Goal: Task Accomplishment & Management: Complete application form

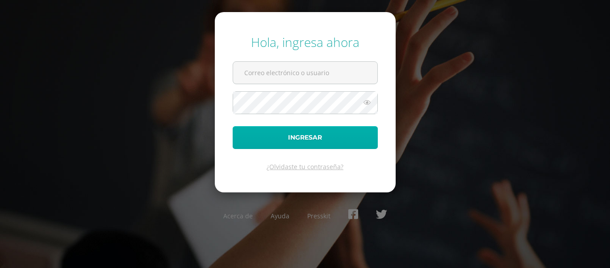
type input "[EMAIL_ADDRESS][DOMAIN_NAME]"
click at [323, 134] on button "Ingresar" at bounding box center [305, 137] width 145 height 23
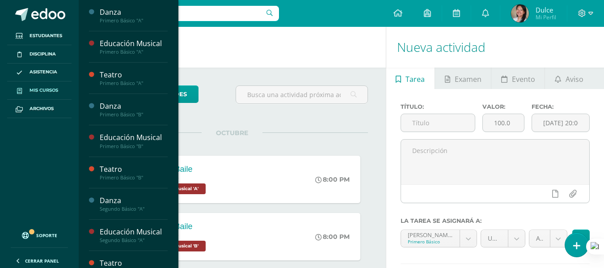
click at [48, 87] on span "Mis cursos" at bounding box center [43, 90] width 29 height 7
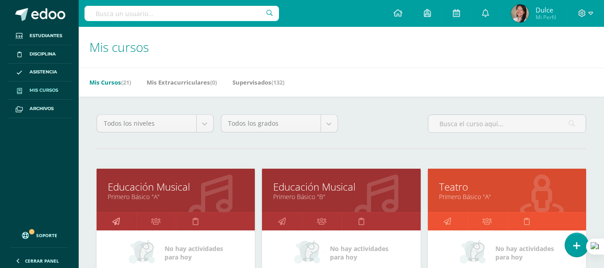
click at [118, 221] on icon at bounding box center [116, 220] width 8 height 17
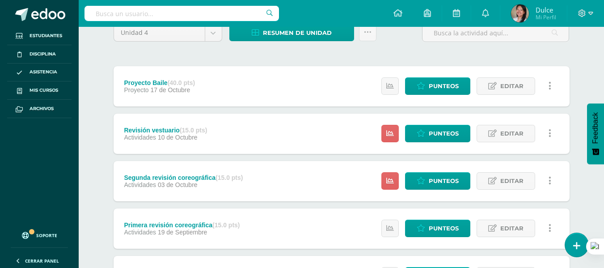
scroll to position [83, 0]
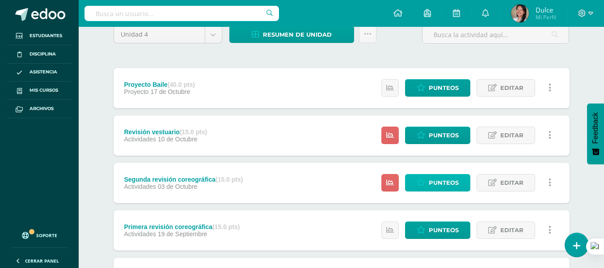
click at [441, 179] on span "Punteos" at bounding box center [443, 182] width 30 height 17
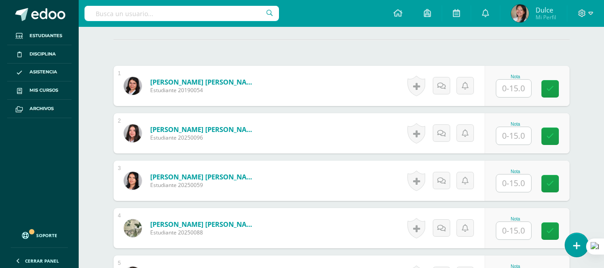
scroll to position [238, 0]
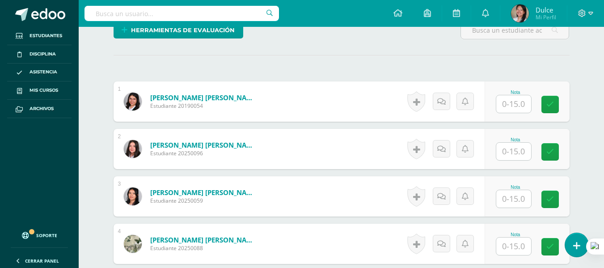
click at [513, 100] on input "text" at bounding box center [513, 103] width 35 height 17
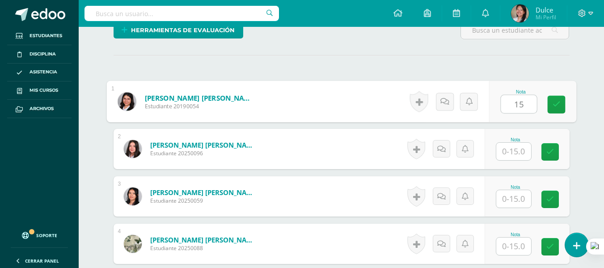
type input "15"
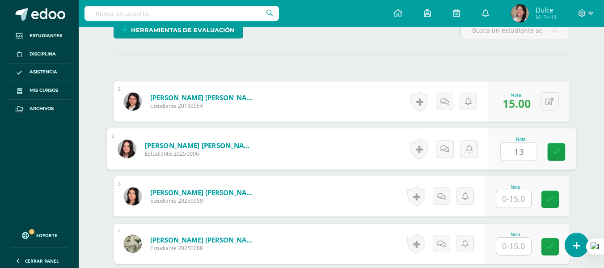
type input "13"
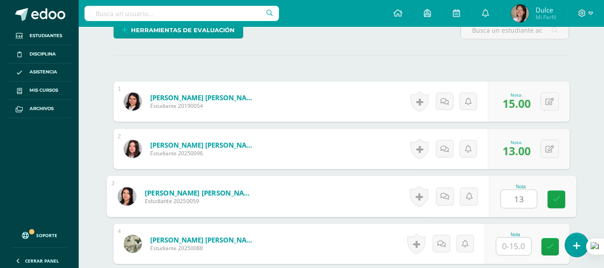
type input "13"
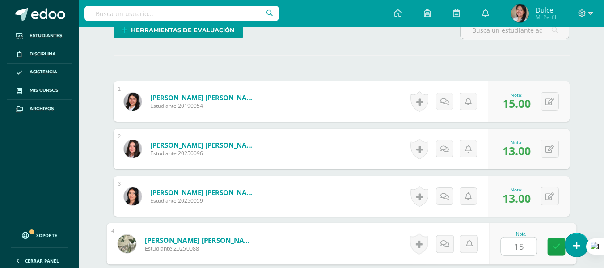
type input "15"
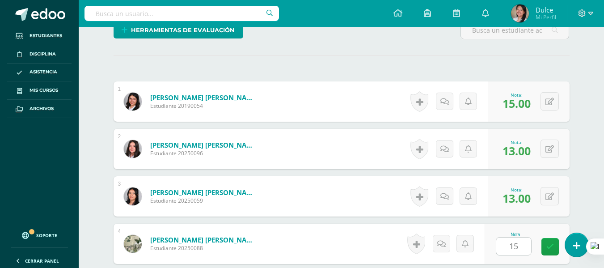
scroll to position [397, 0]
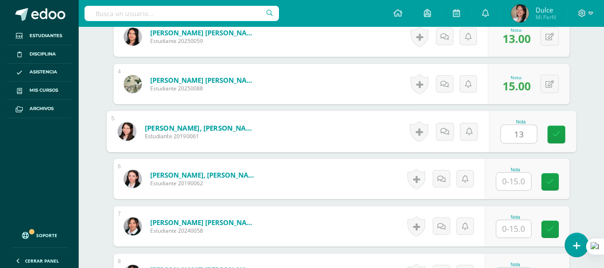
type input "13"
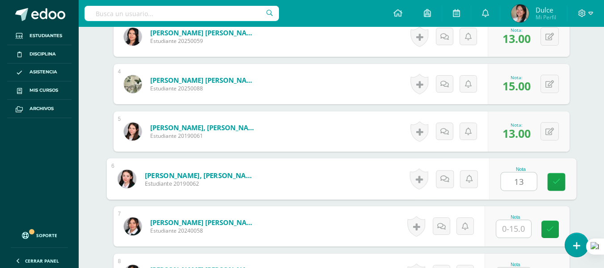
type input "13"
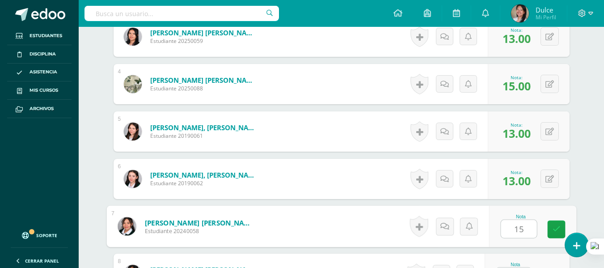
type input "15"
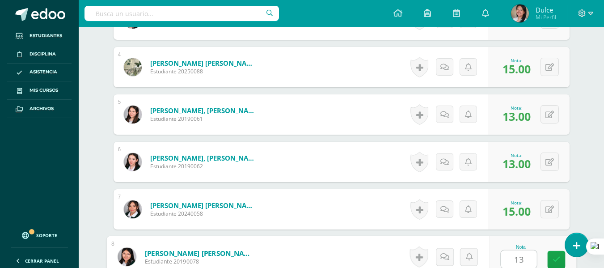
type input "13"
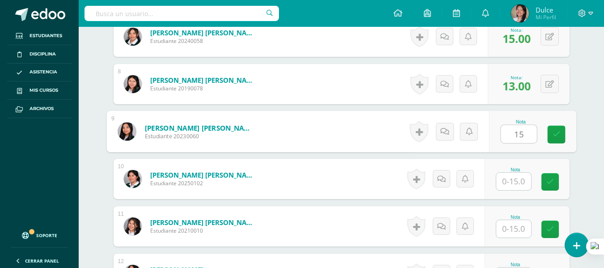
type input "15"
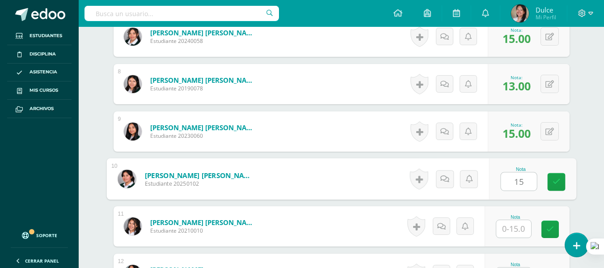
type input "15"
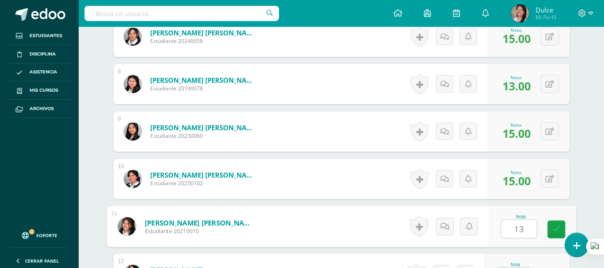
type input "13"
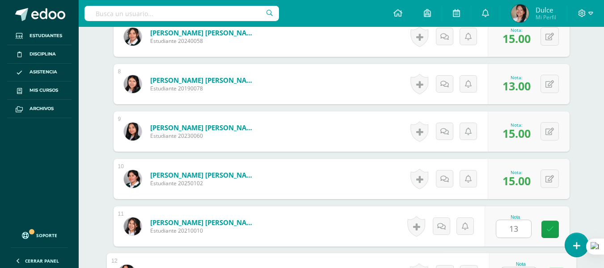
scroll to position [604, 0]
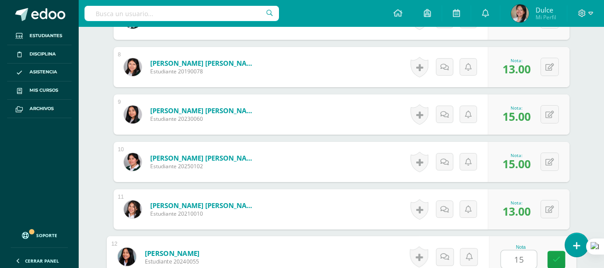
type input "15"
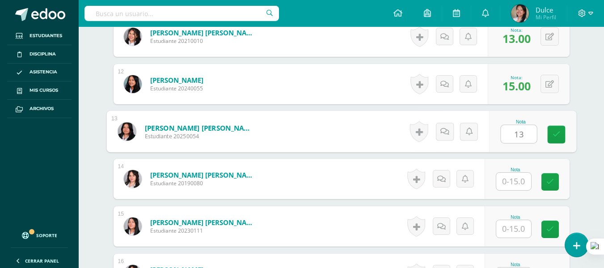
type input "13"
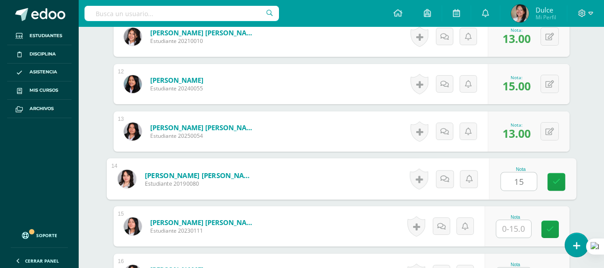
type input "15"
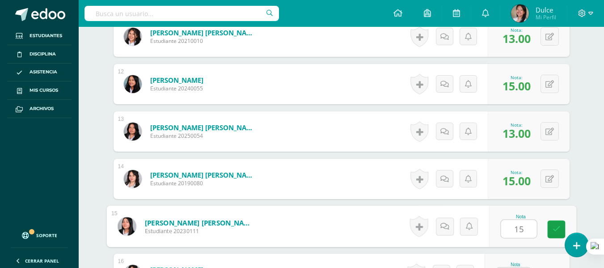
type input "15"
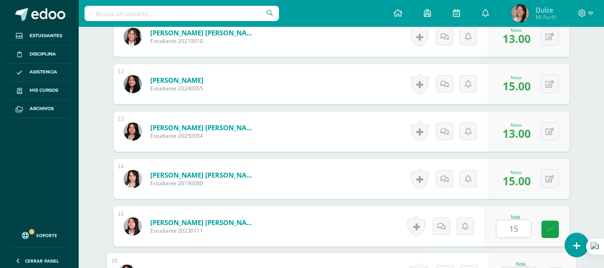
scroll to position [793, 0]
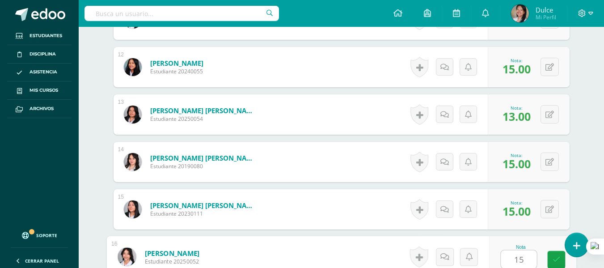
type input "15"
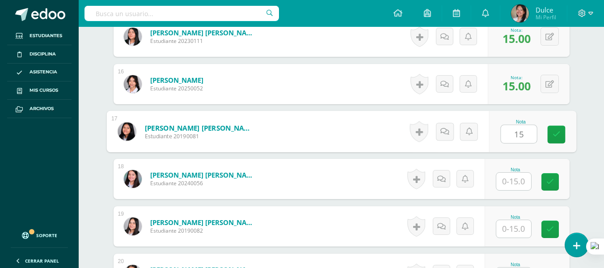
type input "15"
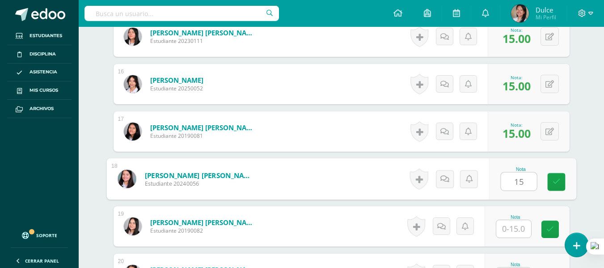
type input "15"
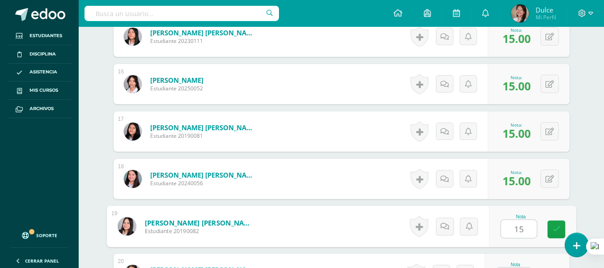
type input "15"
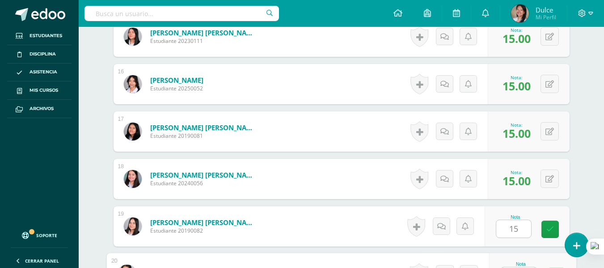
scroll to position [982, 0]
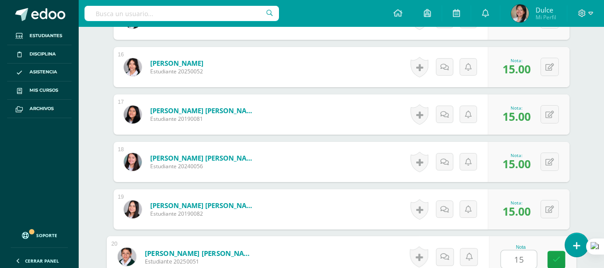
type input "15"
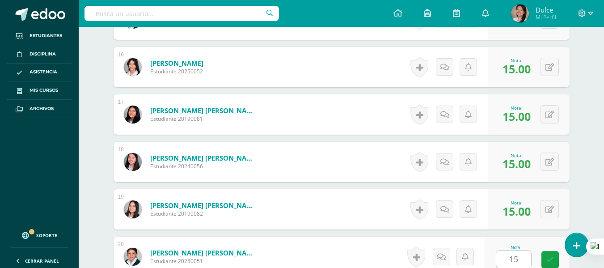
scroll to position [1155, 0]
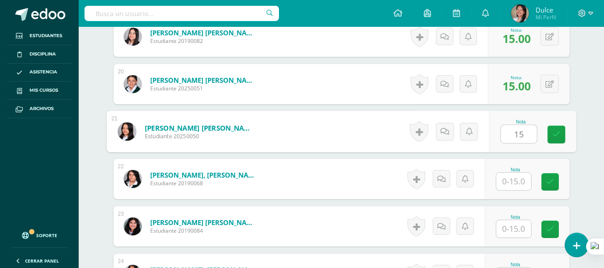
type input "15"
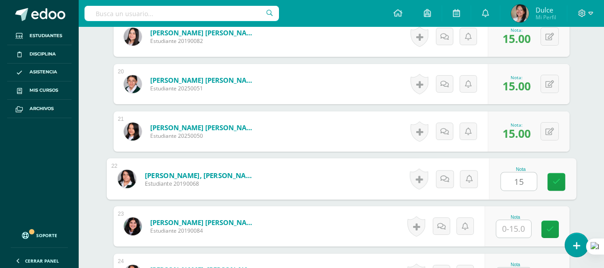
type input "15"
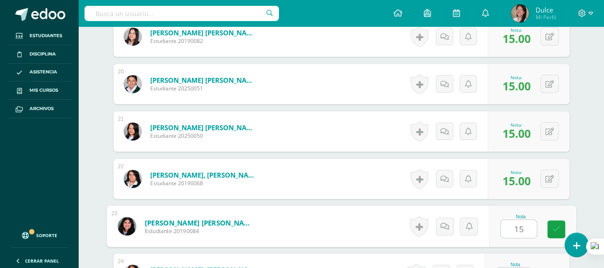
type input "15"
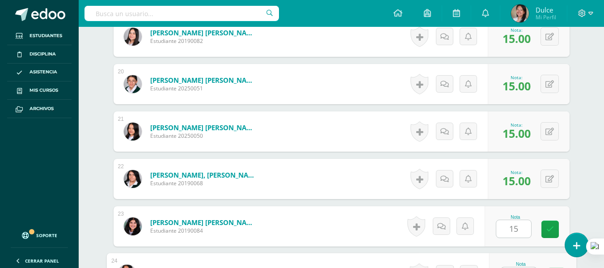
scroll to position [1172, 0]
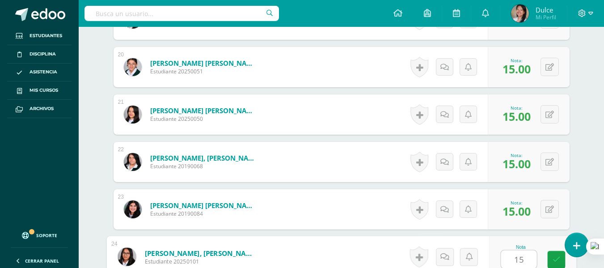
type input "15"
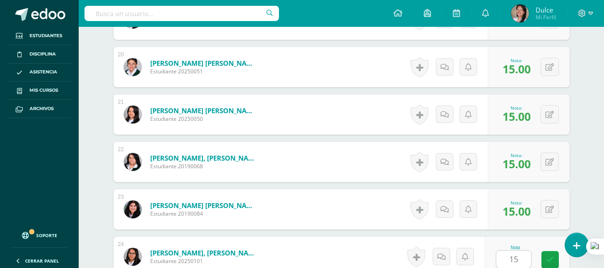
scroll to position [1330, 0]
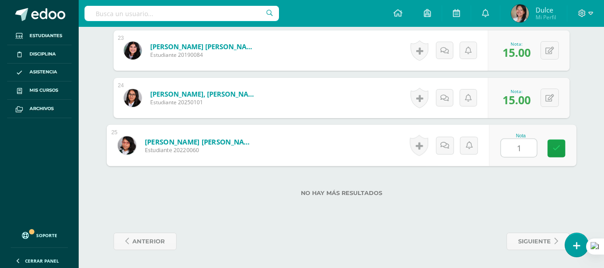
type input "15"
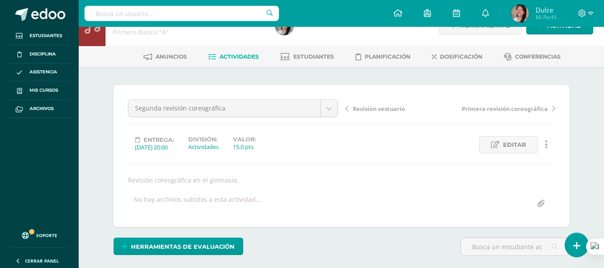
scroll to position [0, 0]
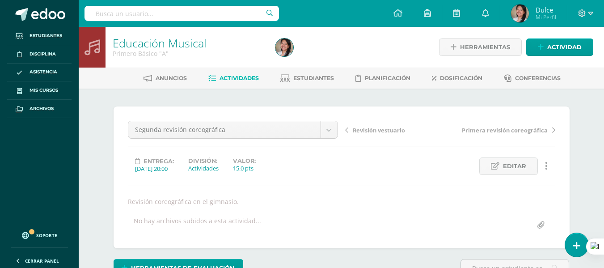
click at [229, 80] on span "Actividades" at bounding box center [238, 78] width 39 height 7
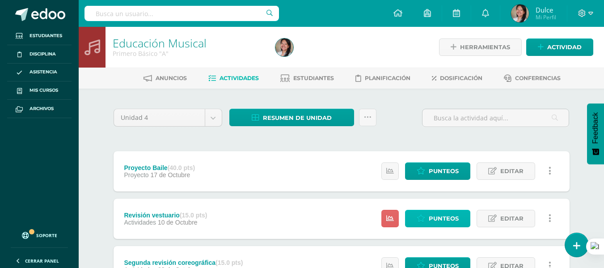
click at [457, 219] on span "Punteos" at bounding box center [443, 218] width 30 height 17
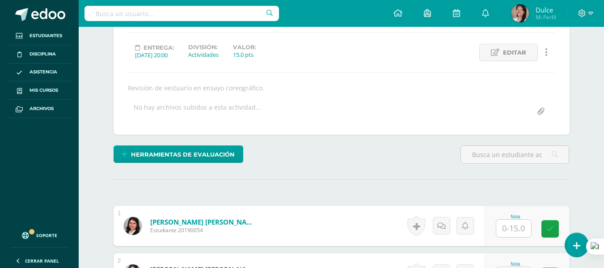
scroll to position [147, 0]
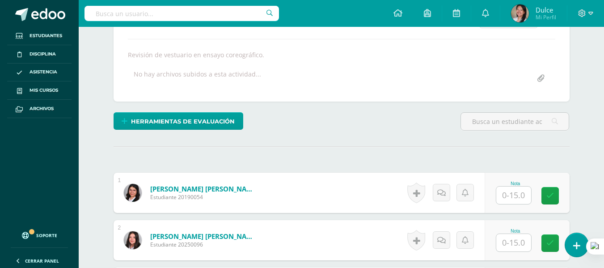
click at [514, 193] on input "text" at bounding box center [513, 194] width 35 height 17
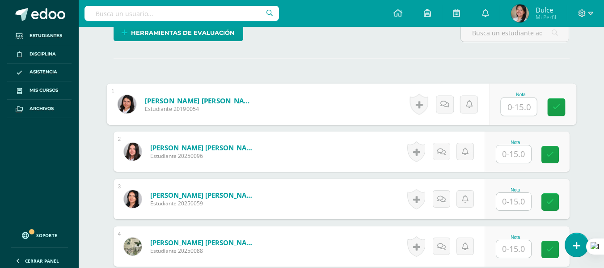
scroll to position [236, 0]
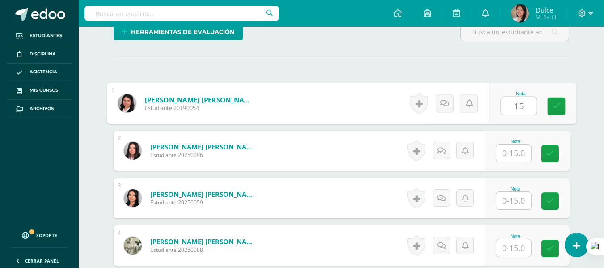
type input "15"
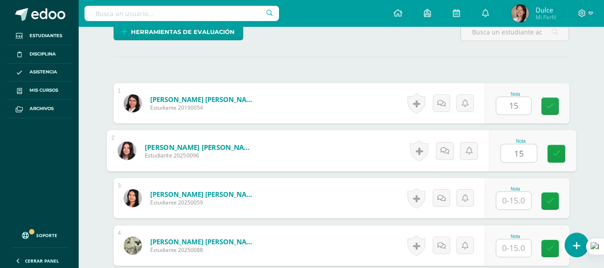
type input "15"
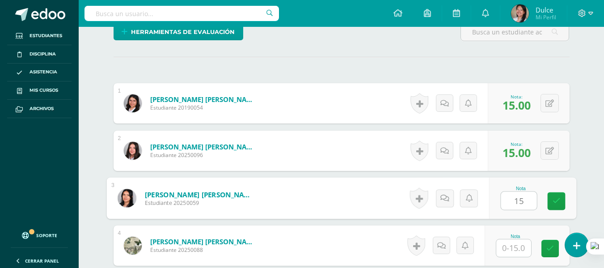
type input "15"
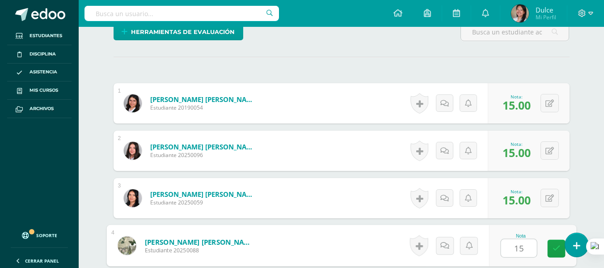
type input "15"
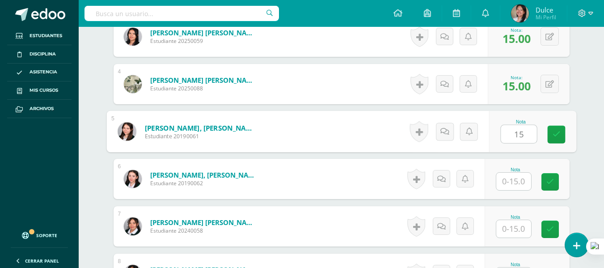
type input "15"
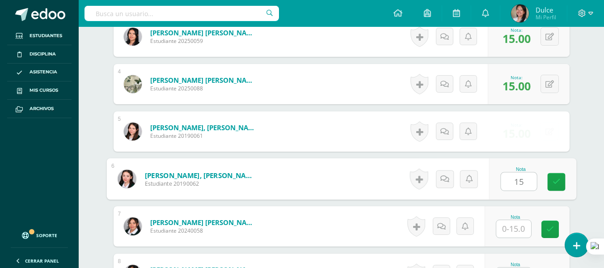
type input "15"
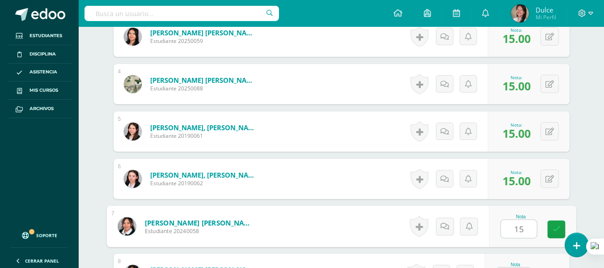
type input "15"
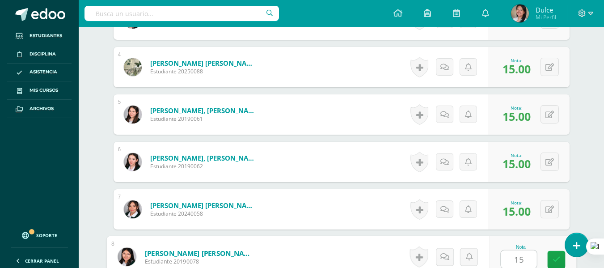
type input "15"
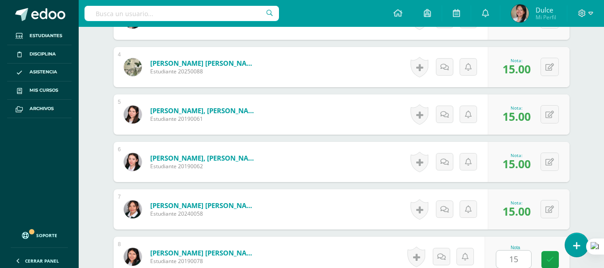
scroll to position [587, 0]
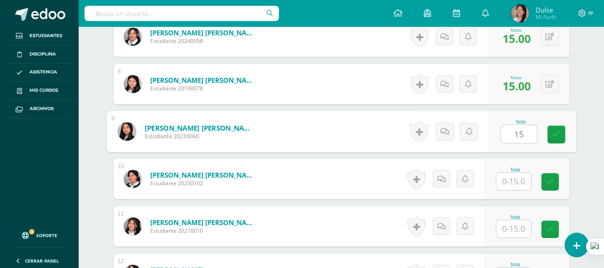
type input "15"
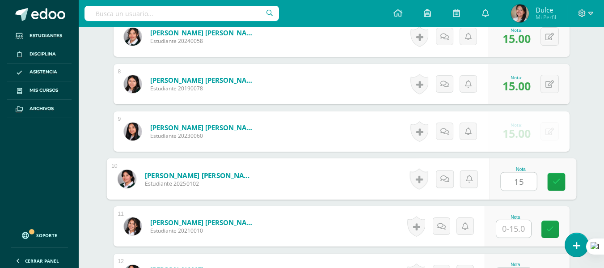
type input "15"
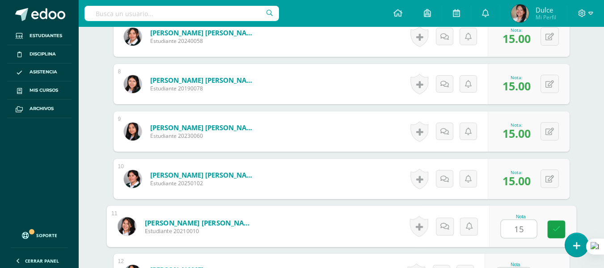
type input "15"
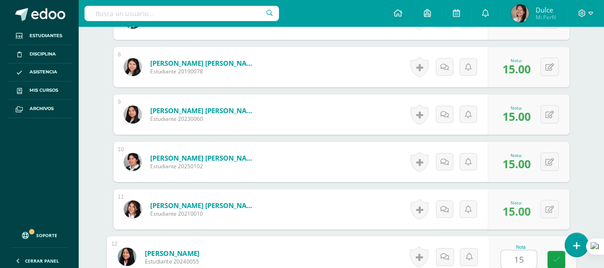
type input "15"
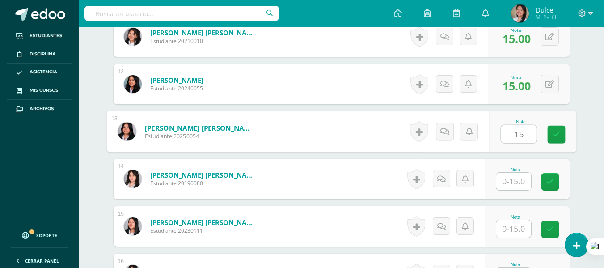
type input "15"
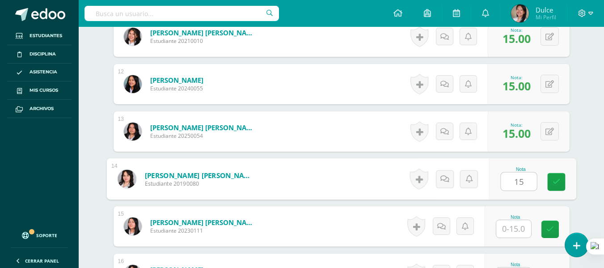
type input "15"
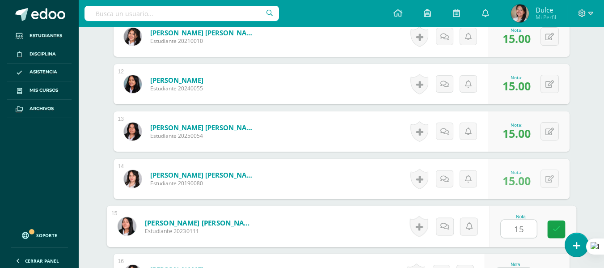
type input "15"
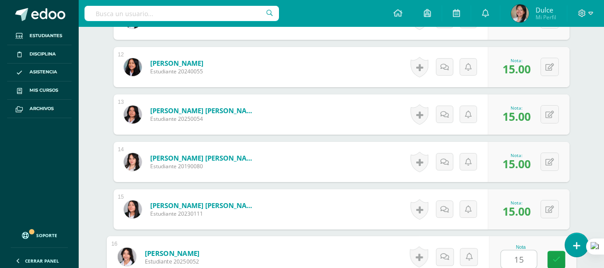
type input "15"
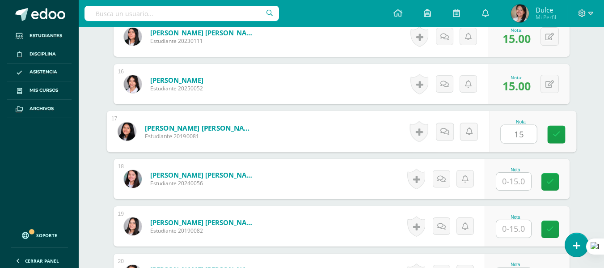
type input "15"
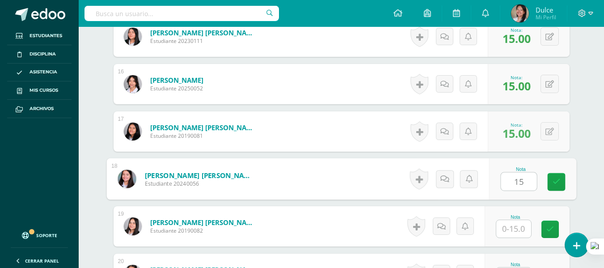
type input "15"
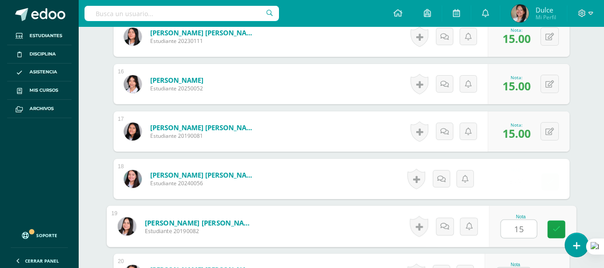
type input "15"
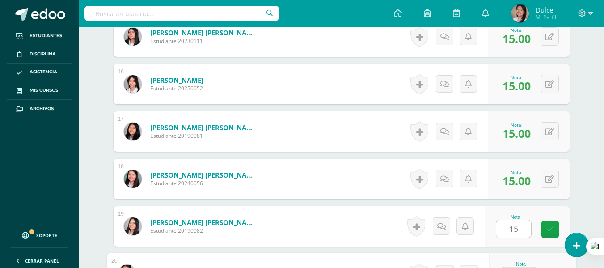
scroll to position [982, 0]
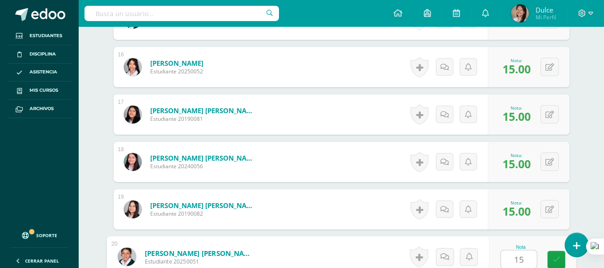
type input "15"
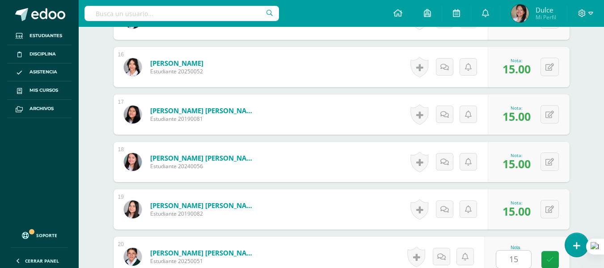
scroll to position [1155, 0]
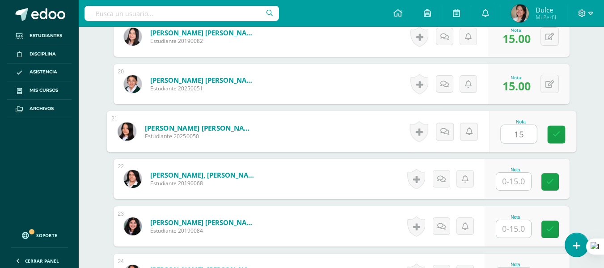
type input "15"
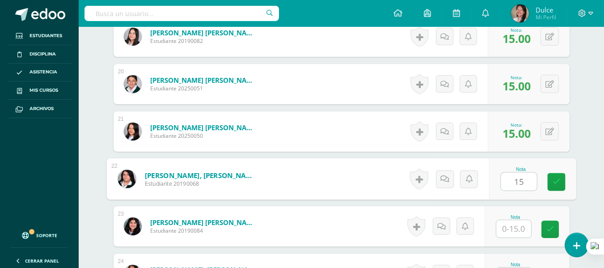
type input "15"
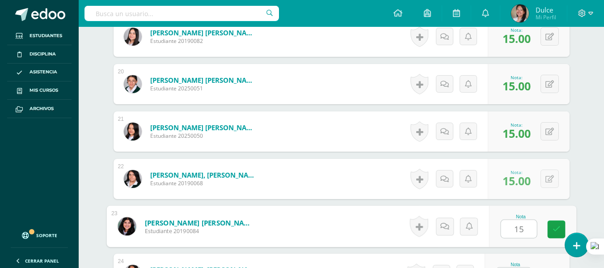
type input "15"
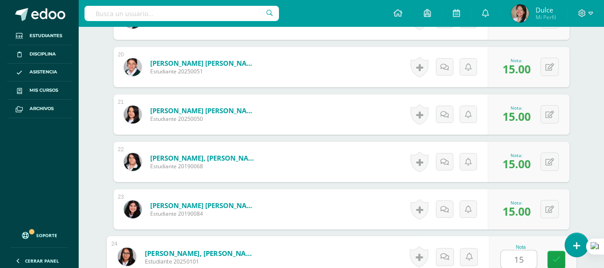
type input "15"
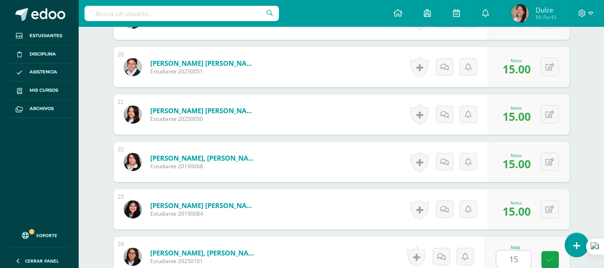
scroll to position [1330, 0]
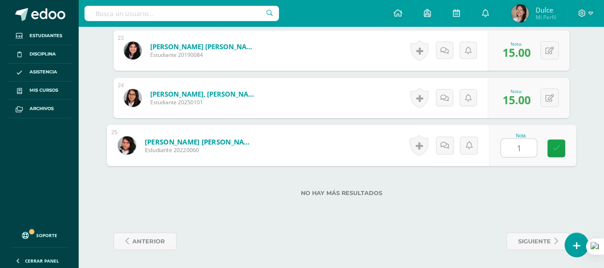
type input "15"
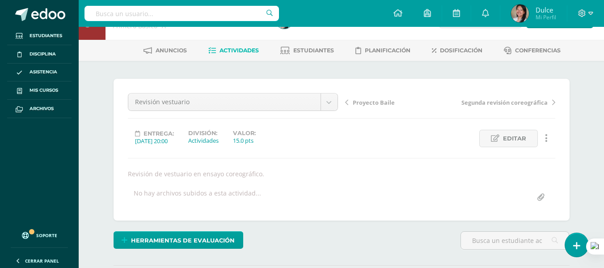
scroll to position [0, 0]
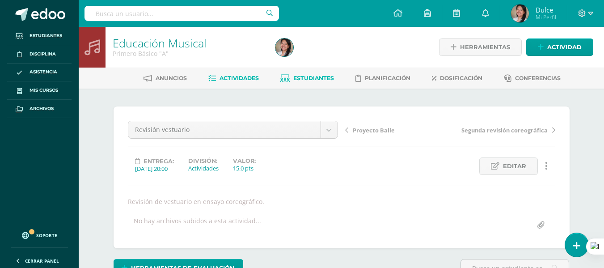
click at [318, 78] on span "Estudiantes" at bounding box center [313, 78] width 41 height 7
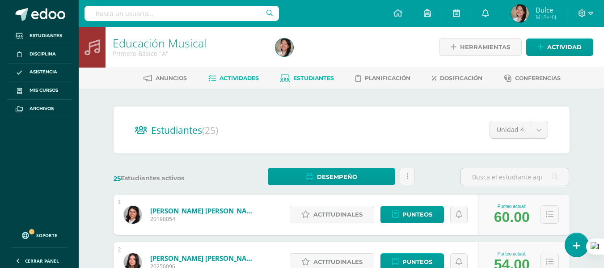
click at [227, 82] on link "Actividades" at bounding box center [233, 78] width 50 height 14
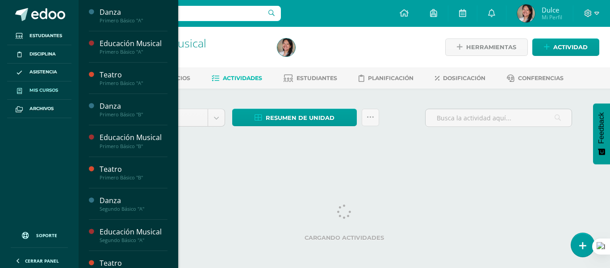
click at [47, 92] on span "Mis cursos" at bounding box center [43, 90] width 29 height 7
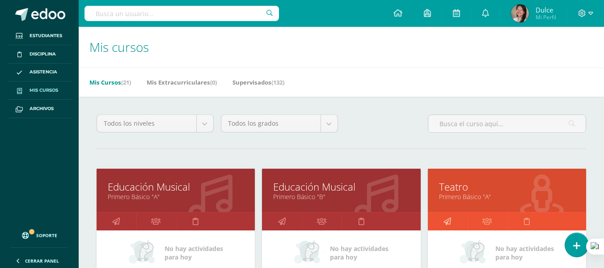
click at [457, 221] on link at bounding box center [448, 221] width 40 height 18
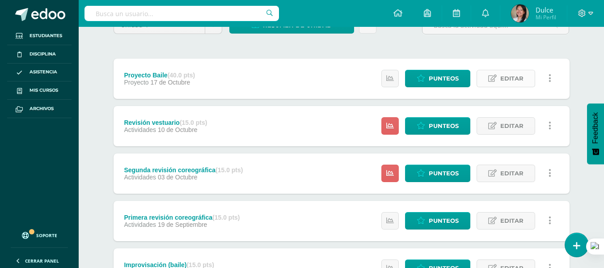
scroll to position [134, 0]
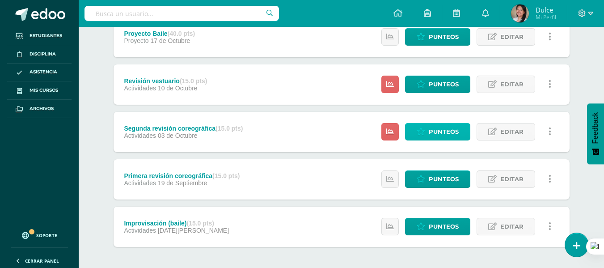
click at [444, 132] on span "Punteos" at bounding box center [443, 131] width 30 height 17
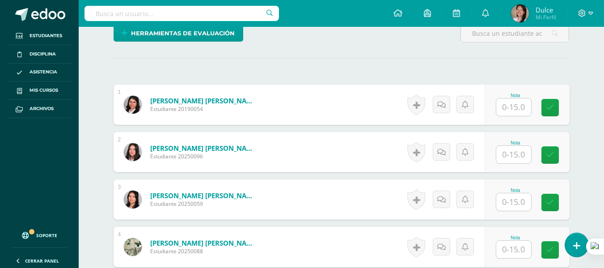
scroll to position [235, 0]
click at [518, 104] on input "text" at bounding box center [513, 106] width 35 height 17
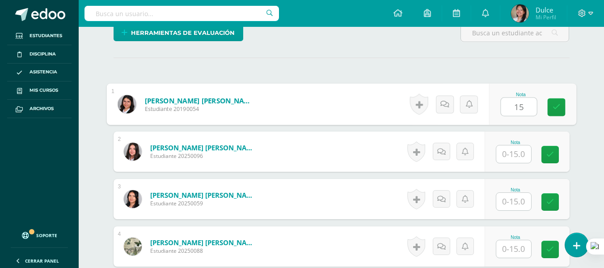
scroll to position [235, 0]
type input "15"
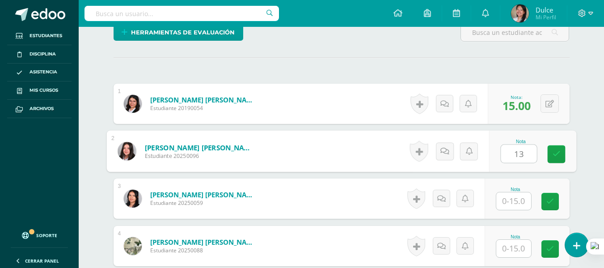
scroll to position [236, 0]
type input "13"
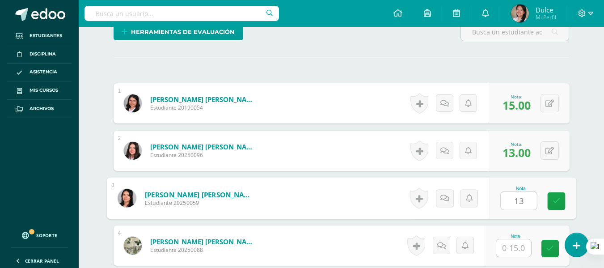
type input "13"
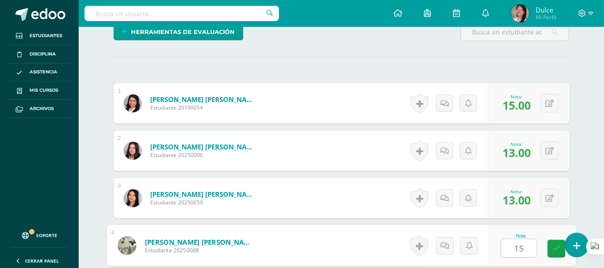
type input "15"
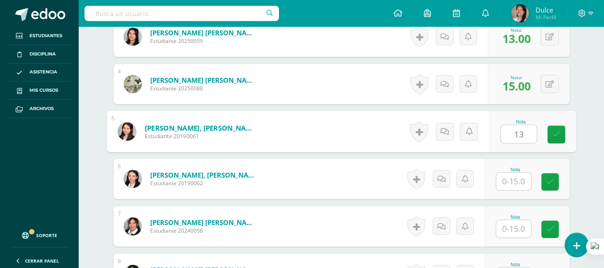
type input "13"
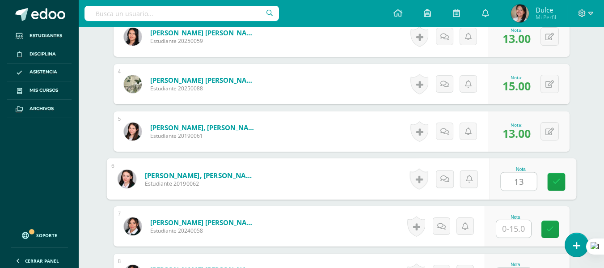
type input "13"
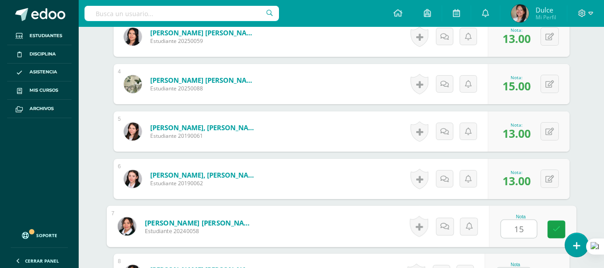
type input "15"
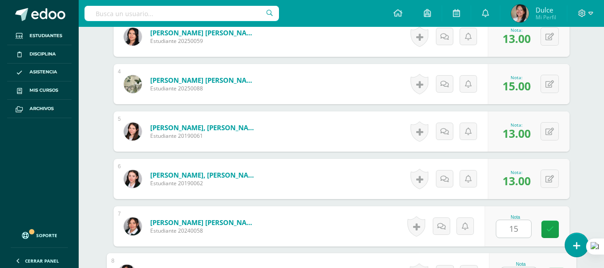
scroll to position [414, 0]
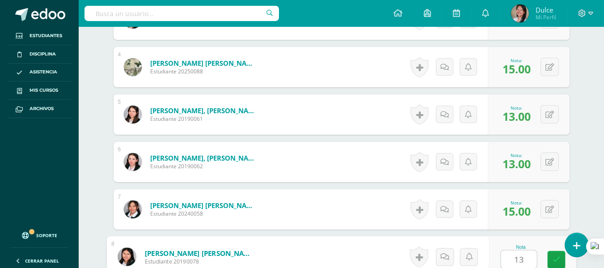
type input "13"
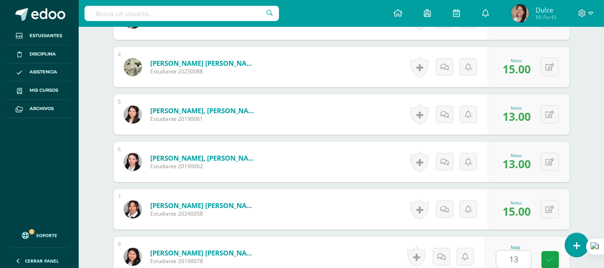
scroll to position [587, 0]
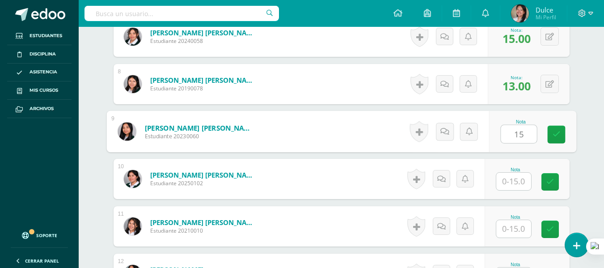
type input "15"
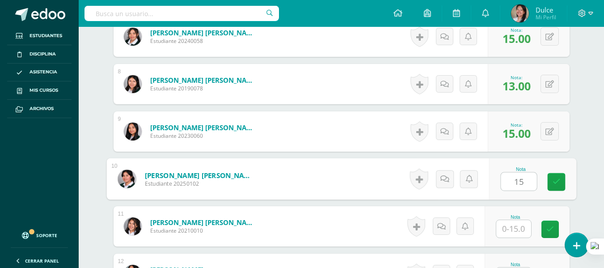
type input "15"
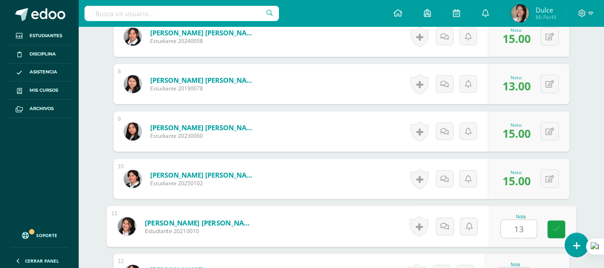
type input "13"
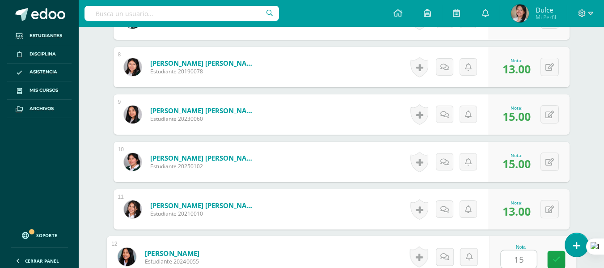
type input "15"
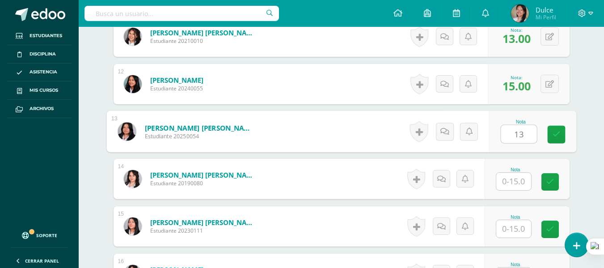
type input "13"
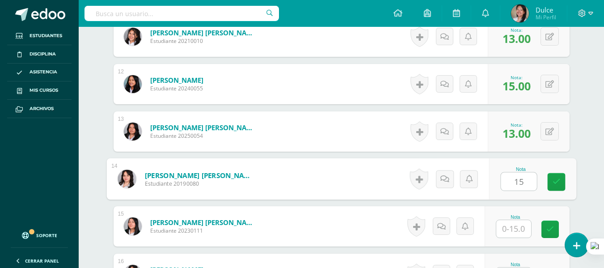
type input "15"
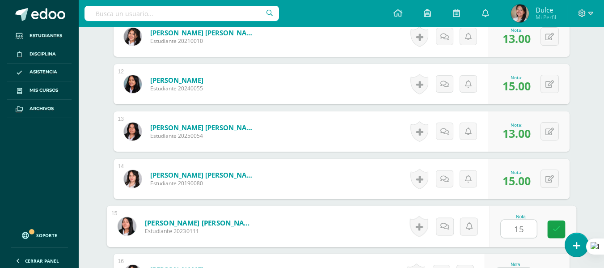
type input "15"
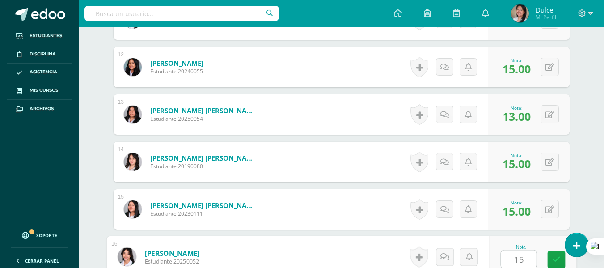
type input "15"
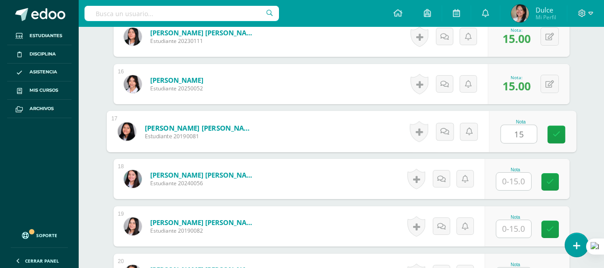
type input "15"
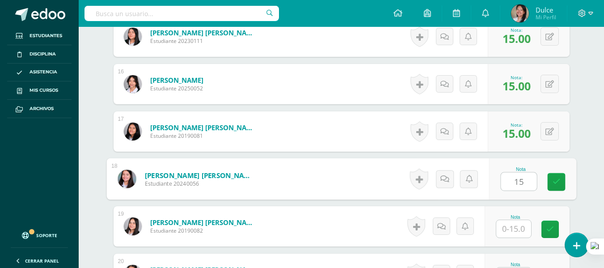
type input "15"
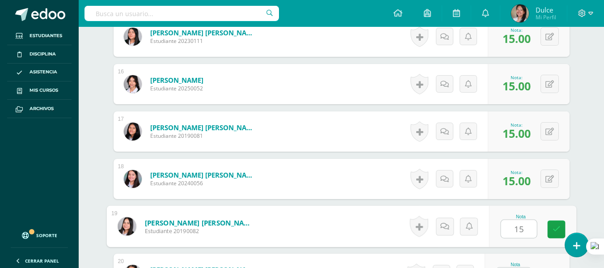
type input "15"
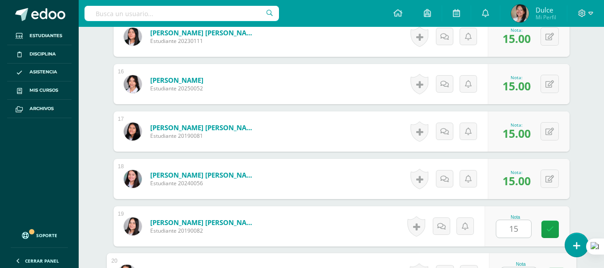
scroll to position [982, 0]
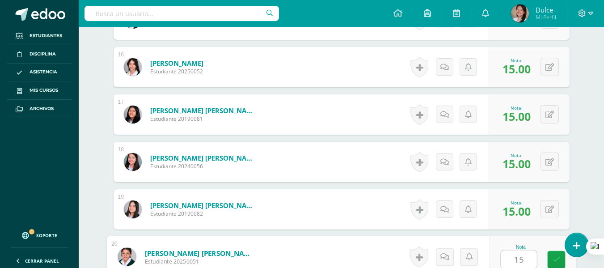
type input "15"
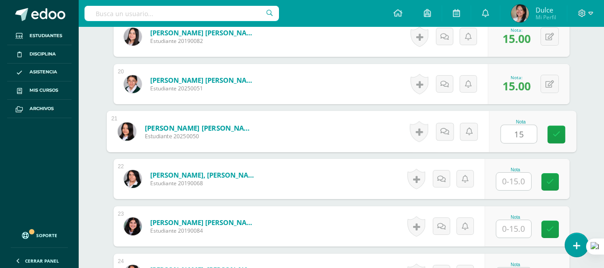
type input "15"
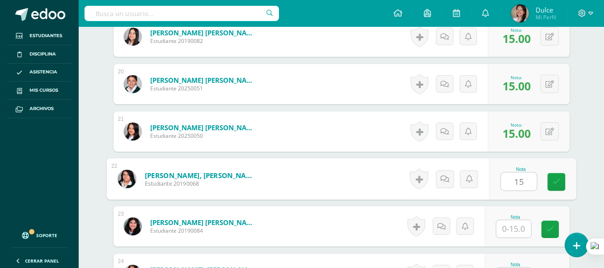
type input "15"
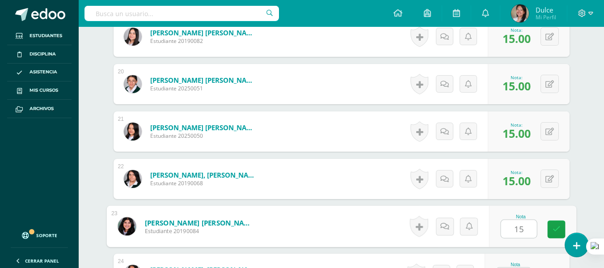
type input "15"
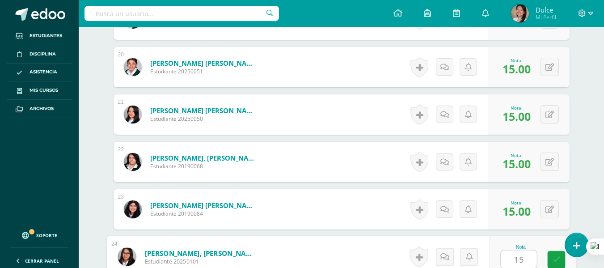
type input "15"
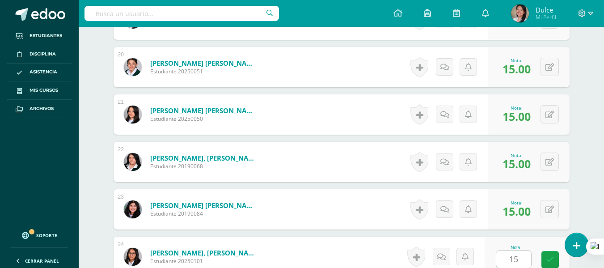
scroll to position [1330, 0]
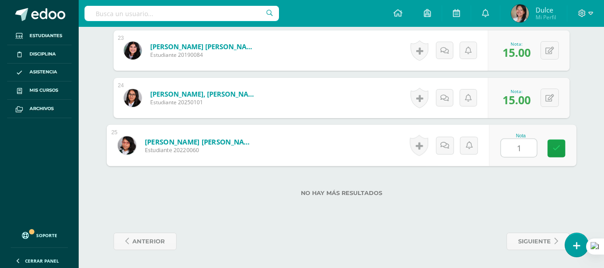
type input "15"
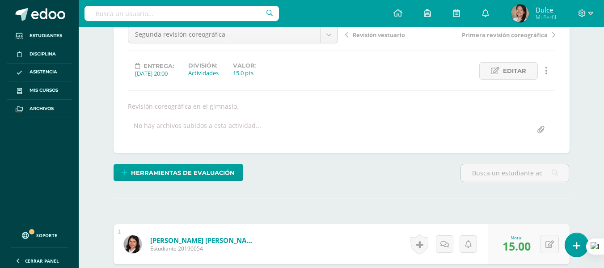
scroll to position [0, 0]
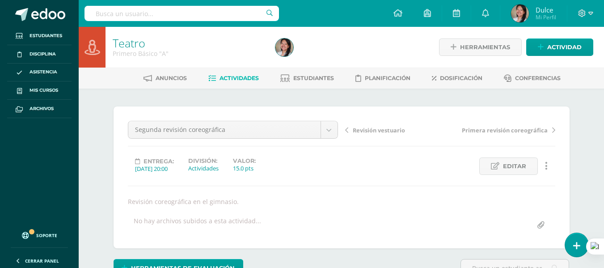
click at [246, 82] on link "Actividades" at bounding box center [233, 78] width 50 height 14
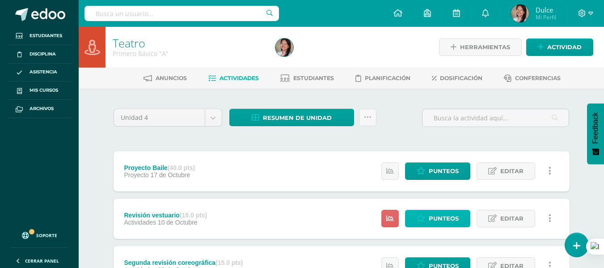
click at [457, 220] on span "Punteos" at bounding box center [443, 218] width 30 height 17
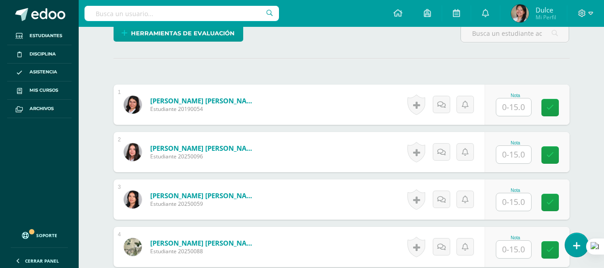
scroll to position [235, 0]
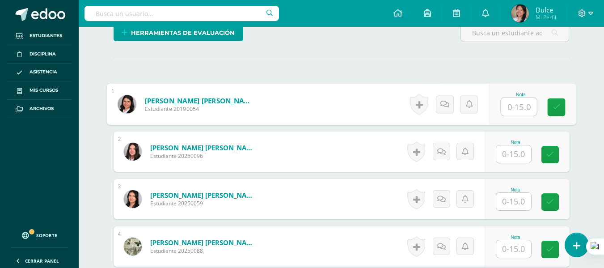
click at [501, 109] on input "text" at bounding box center [518, 107] width 36 height 18
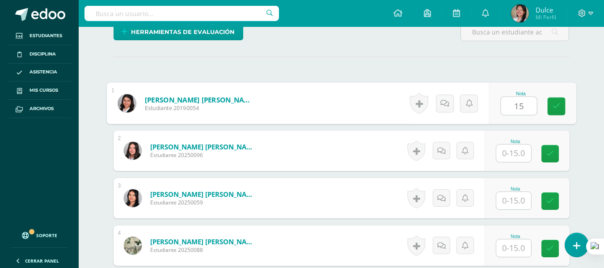
type input "15"
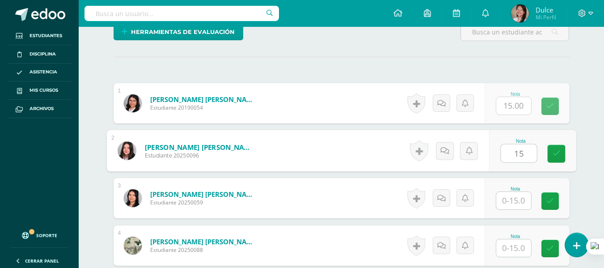
type input "15"
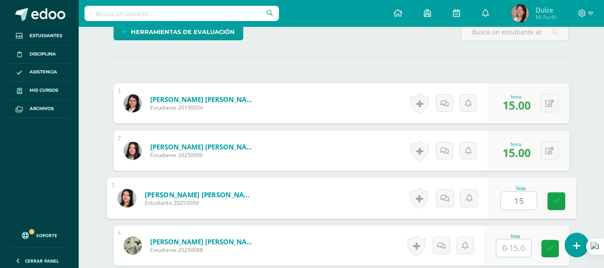
type input "15"
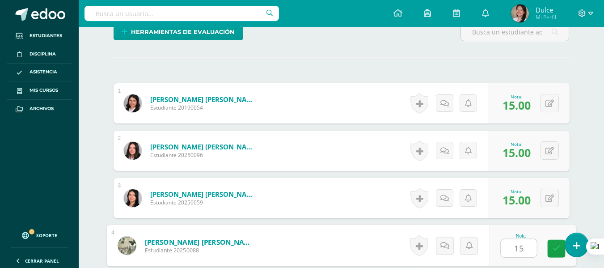
type input "15"
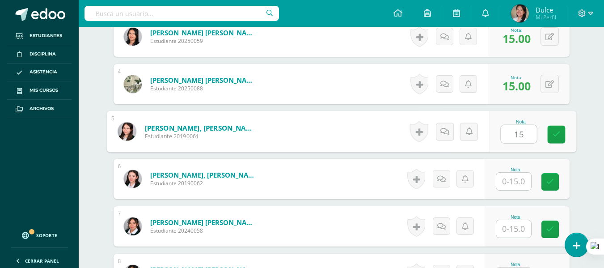
type input "15"
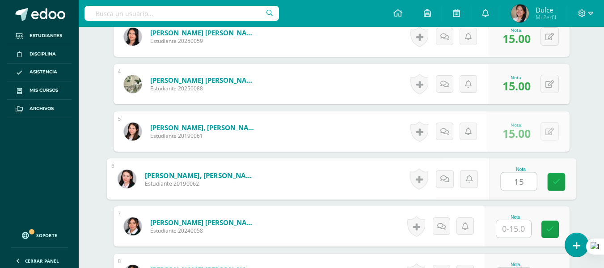
type input "15"
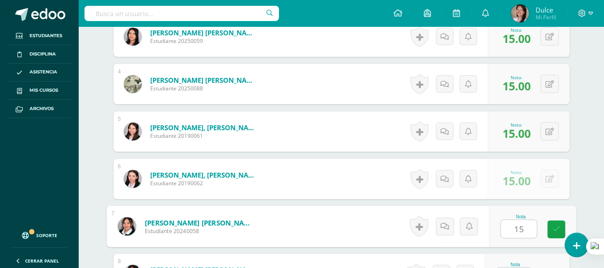
type input "15"
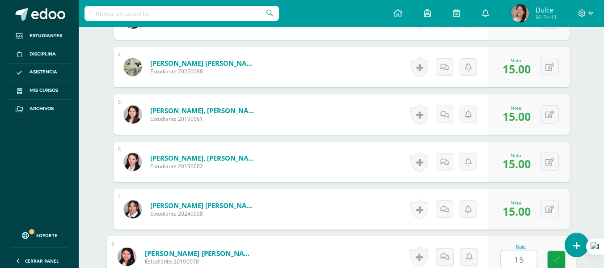
type input "15"
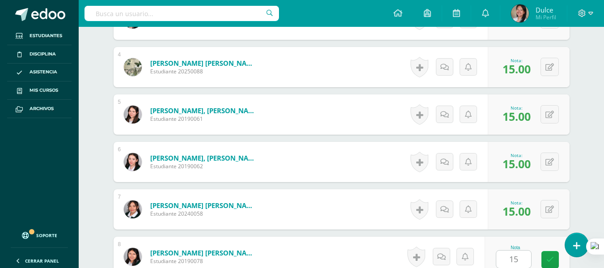
scroll to position [587, 0]
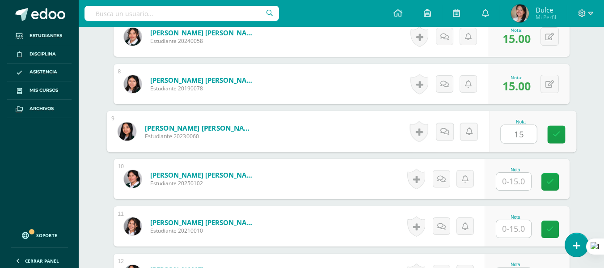
type input "15"
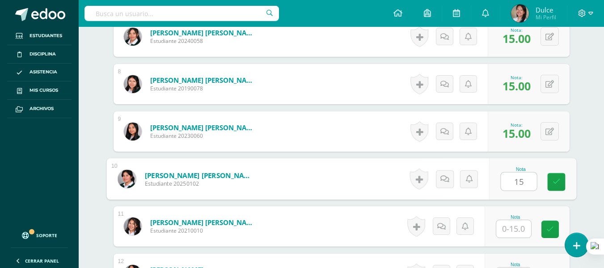
type input "15"
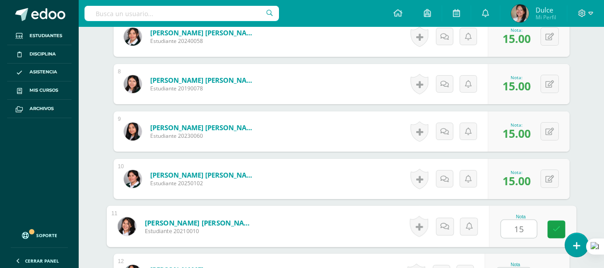
type input "15"
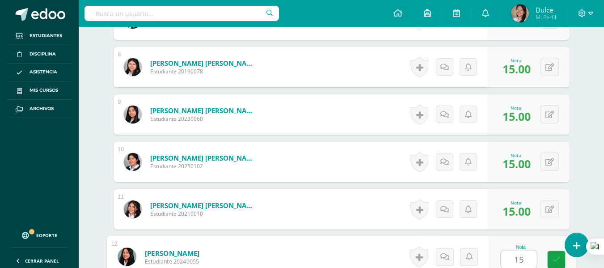
type input "15"
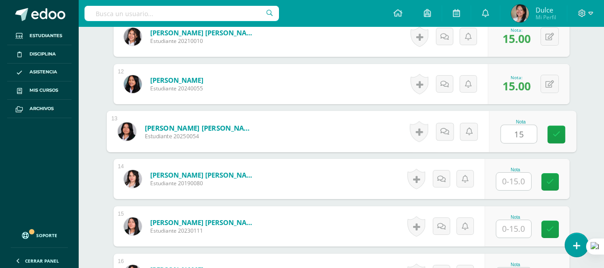
type input "15"
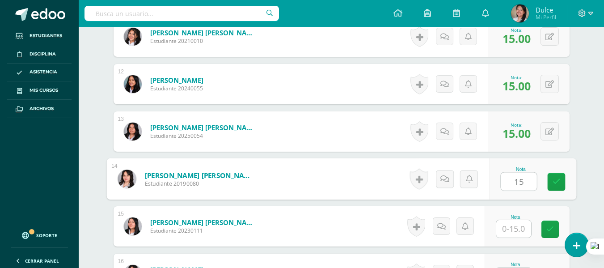
type input "15"
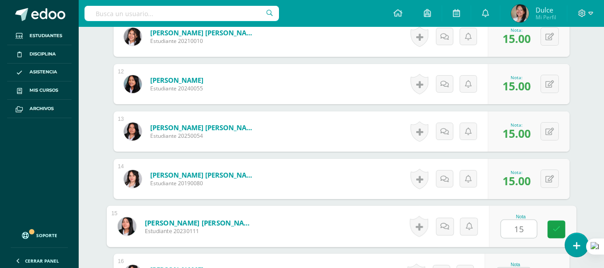
type input "15"
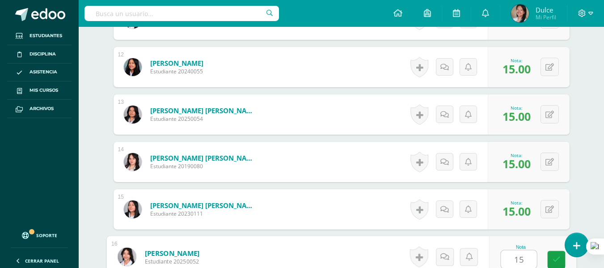
type input "15"
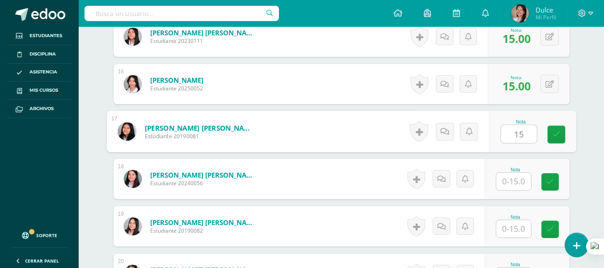
type input "15"
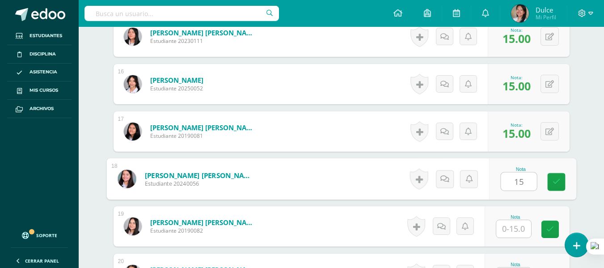
type input "15"
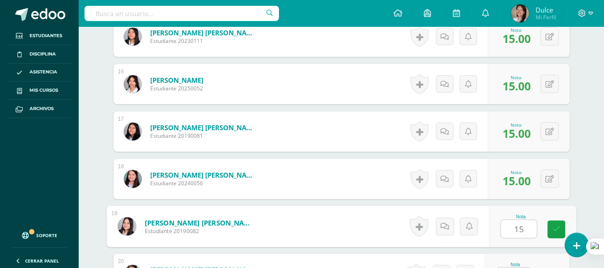
type input "15"
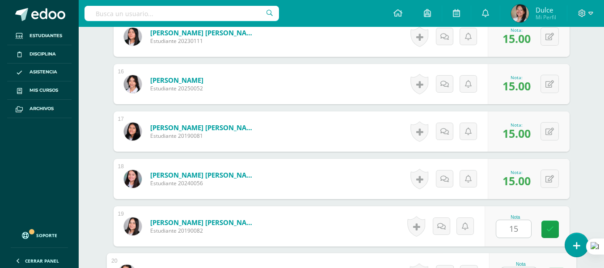
scroll to position [982, 0]
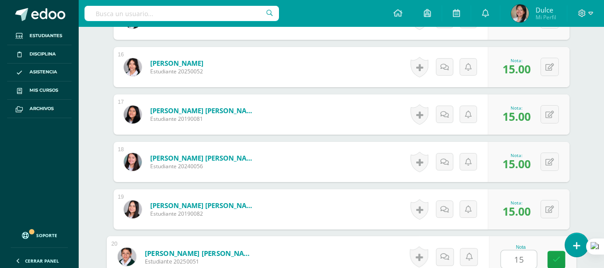
type input "15"
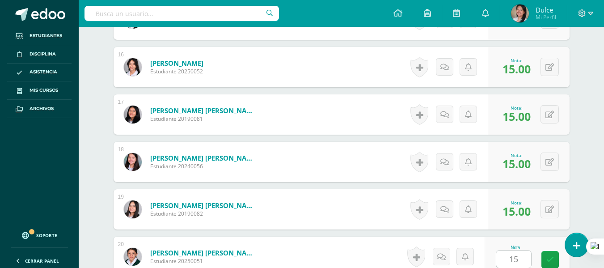
scroll to position [1155, 0]
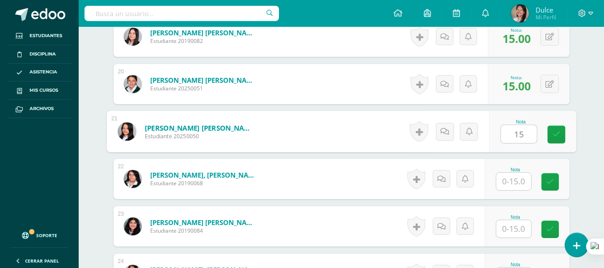
type input "15"
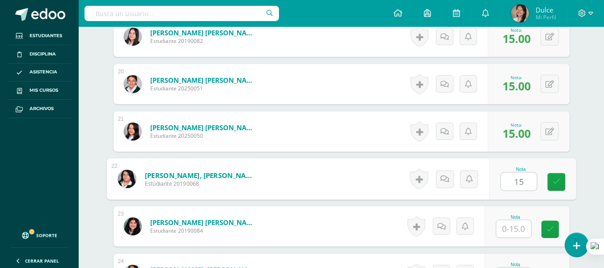
type input "15"
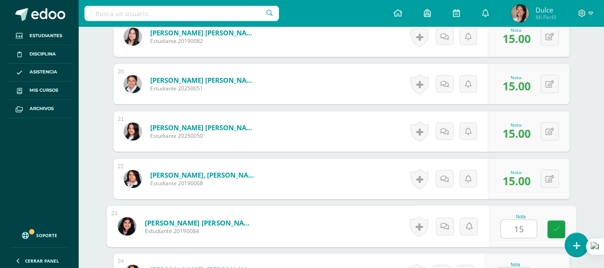
type input "15"
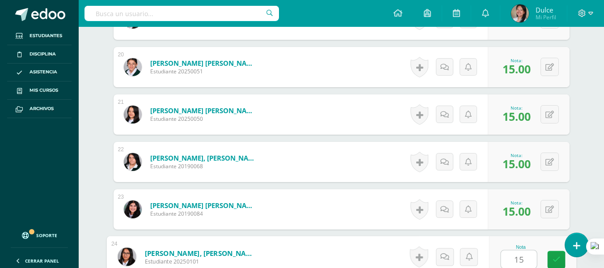
type input "15"
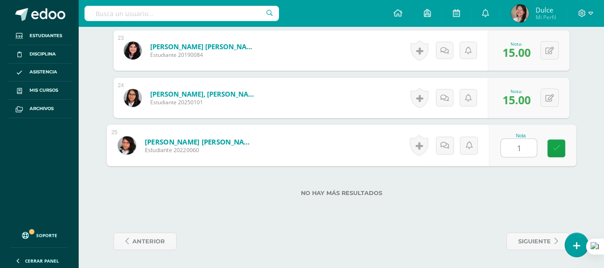
type input "15"
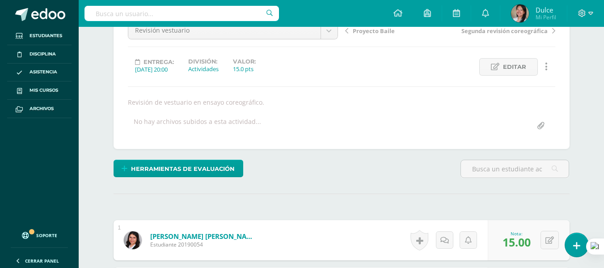
scroll to position [0, 0]
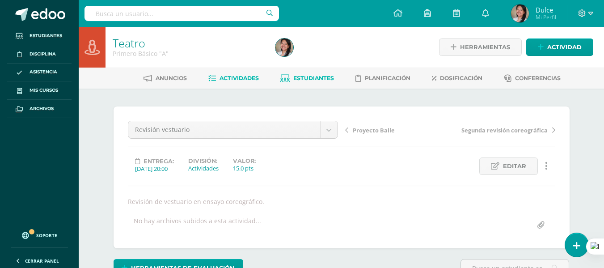
click at [320, 76] on span "Estudiantes" at bounding box center [313, 78] width 41 height 7
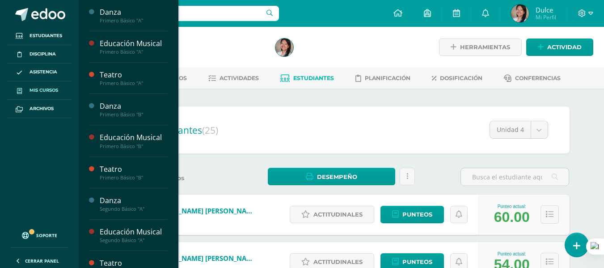
click at [46, 88] on span "Mis cursos" at bounding box center [43, 90] width 29 height 7
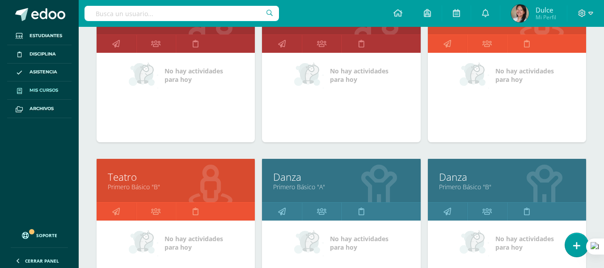
scroll to position [179, 0]
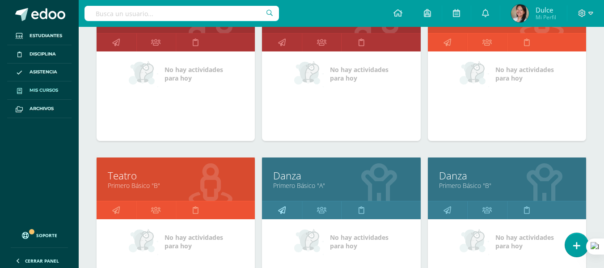
click at [291, 212] on link at bounding box center [282, 210] width 40 height 18
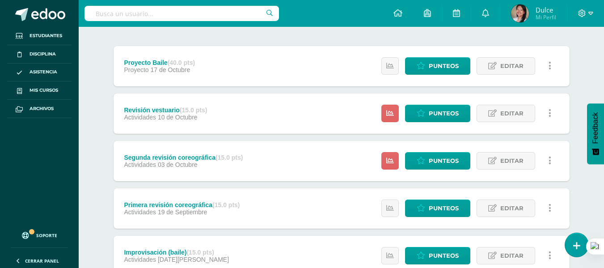
scroll to position [89, 0]
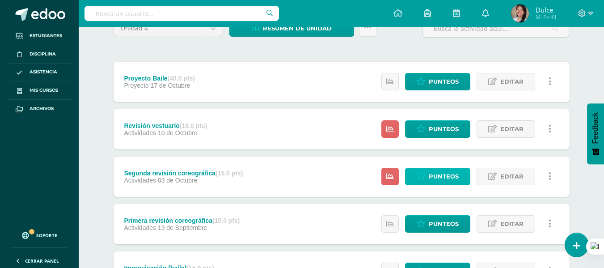
click at [440, 178] on span "Punteos" at bounding box center [443, 176] width 30 height 17
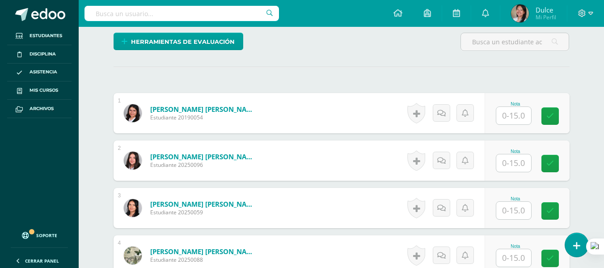
scroll to position [238, 0]
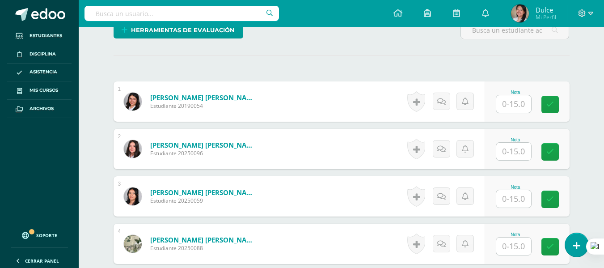
click at [517, 103] on input "text" at bounding box center [513, 103] width 35 height 17
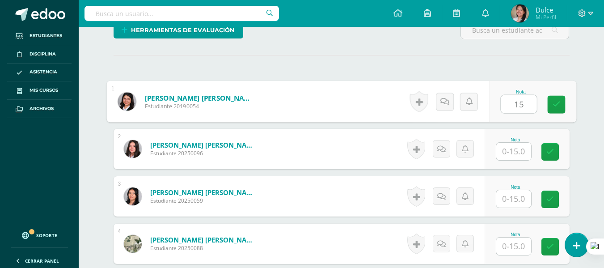
type input "15"
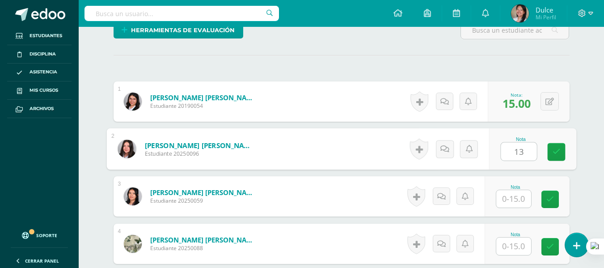
type input "13"
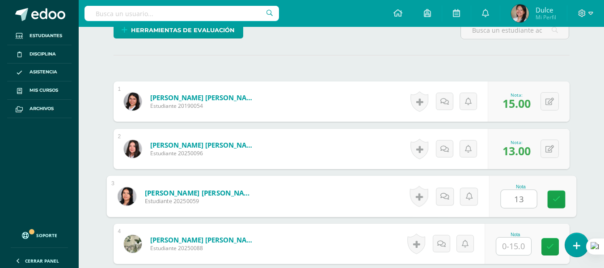
type input "13"
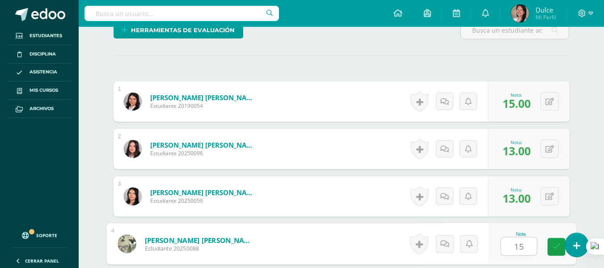
type input "15"
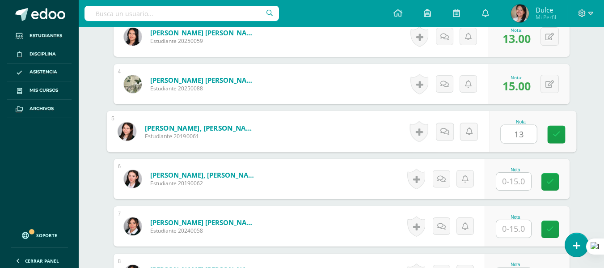
type input "13"
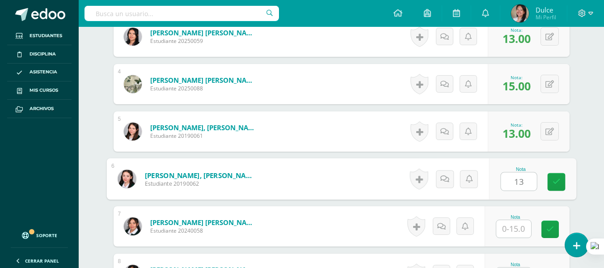
type input "13"
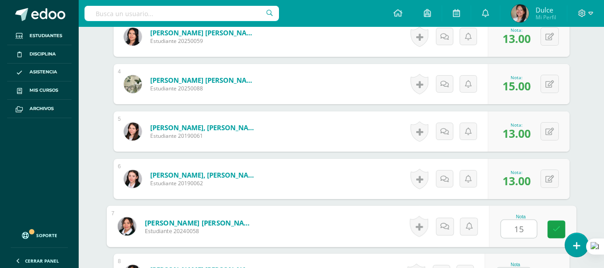
type input "15"
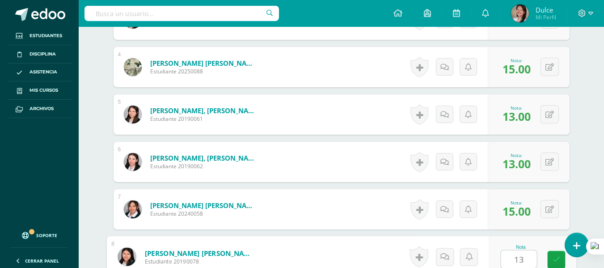
type input "13"
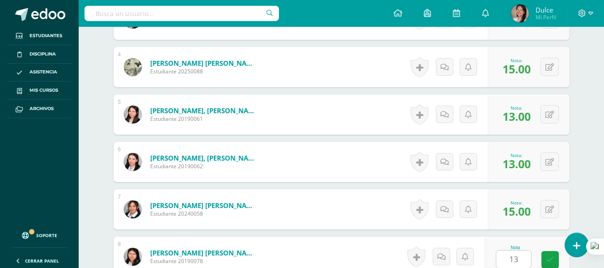
scroll to position [587, 0]
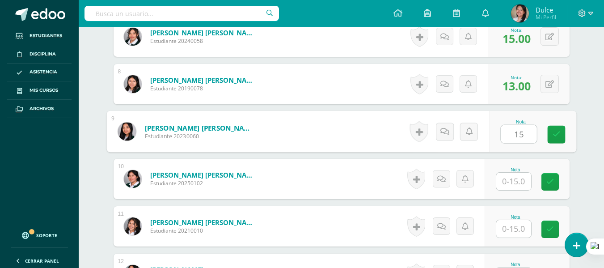
type input "15"
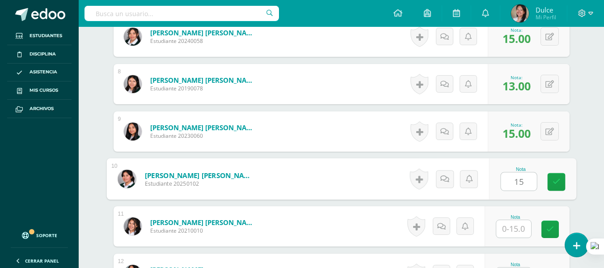
type input "15"
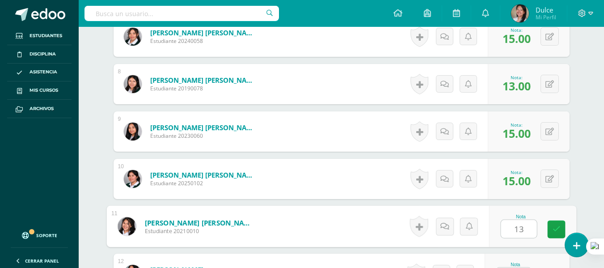
type input "13"
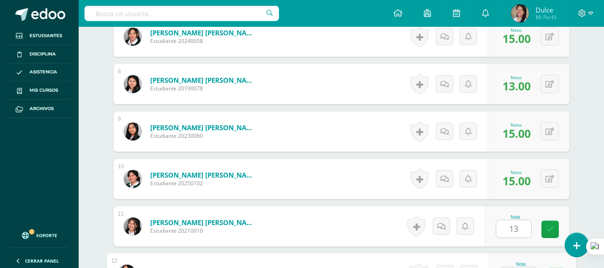
scroll to position [604, 0]
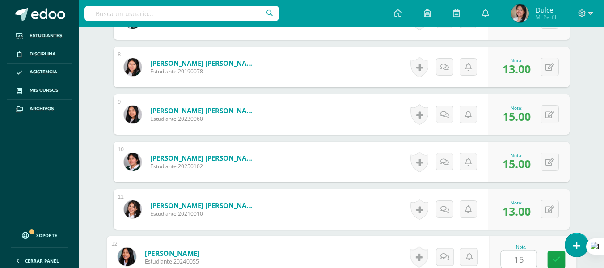
type input "15"
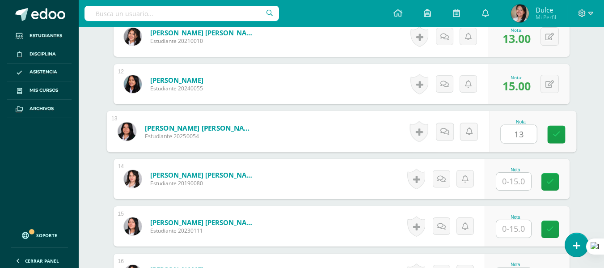
type input "13"
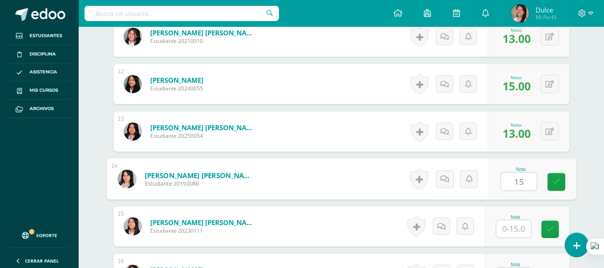
type input "15"
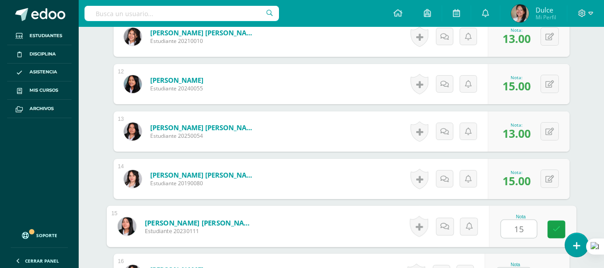
type input "15"
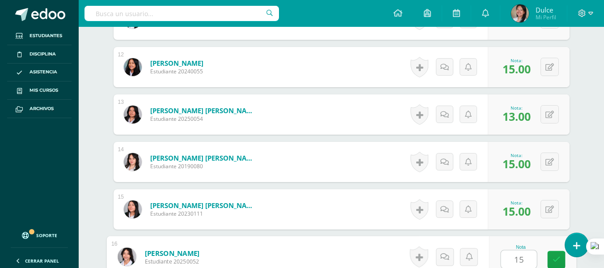
type input "15"
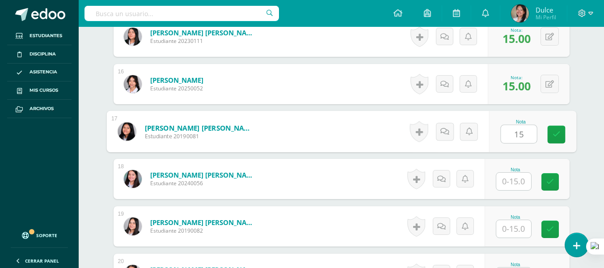
type input "15"
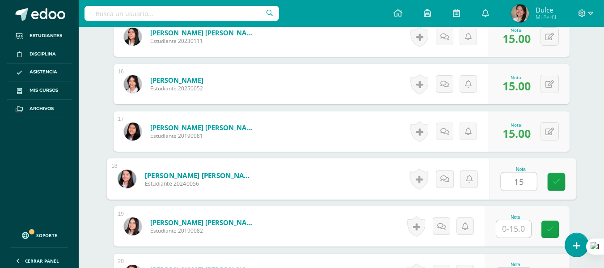
type input "15"
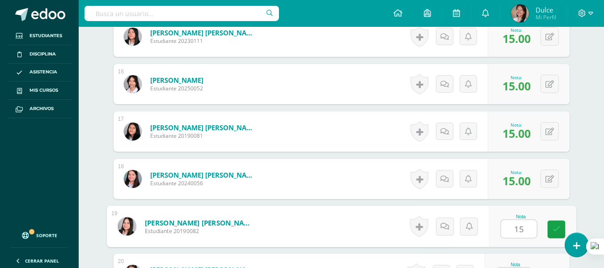
type input "15"
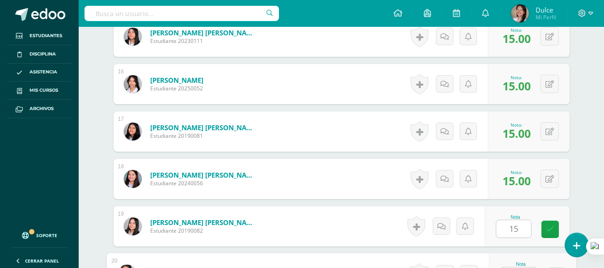
scroll to position [982, 0]
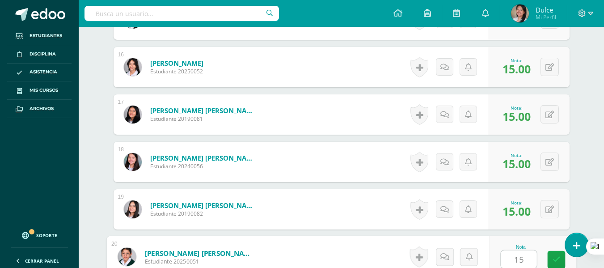
type input "15"
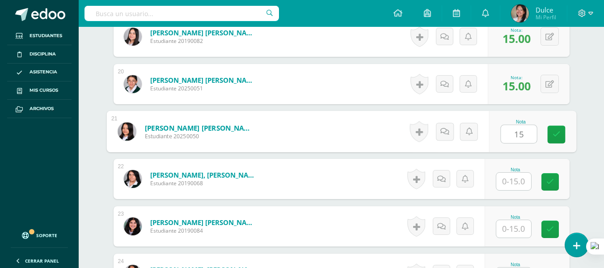
type input "15"
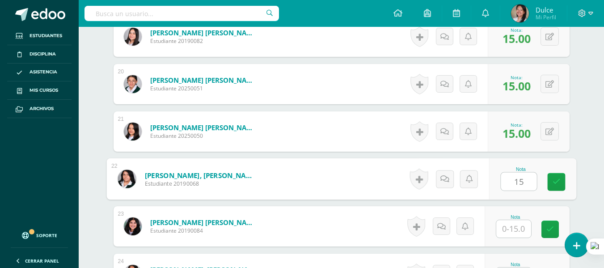
type input "15"
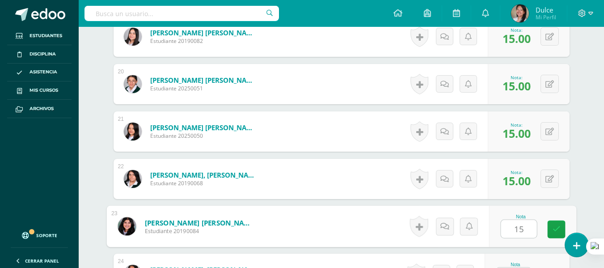
type input "15"
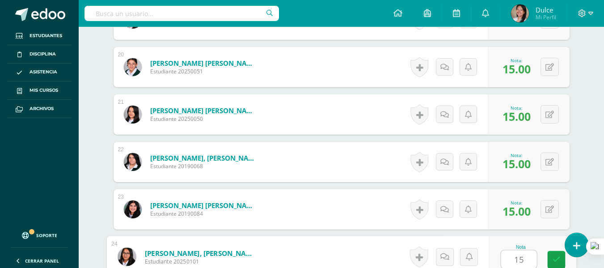
type input "15"
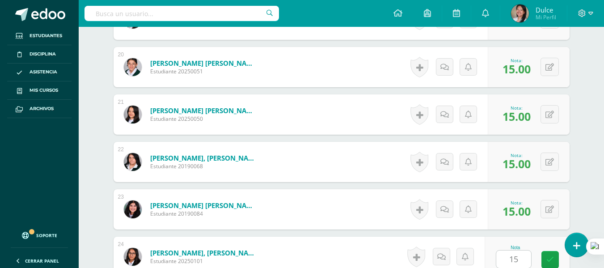
scroll to position [1330, 0]
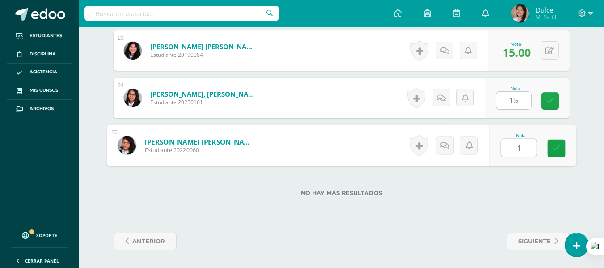
type input "15"
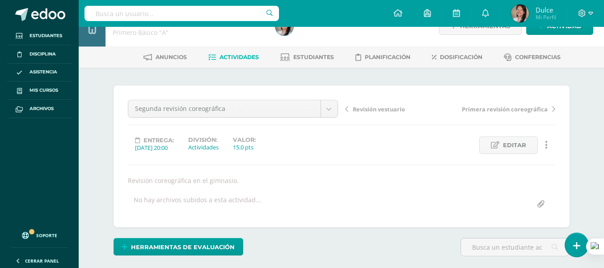
scroll to position [0, 0]
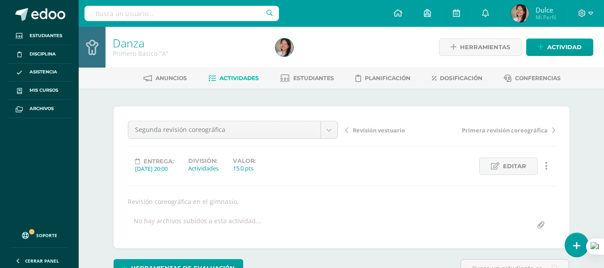
click at [248, 75] on span "Actividades" at bounding box center [238, 78] width 39 height 7
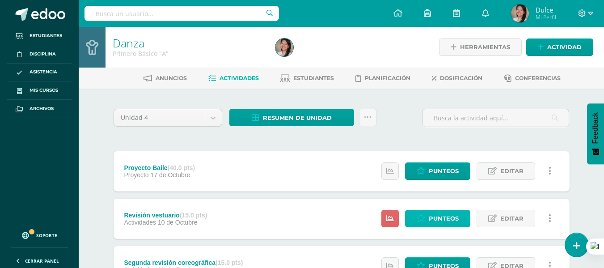
click at [440, 216] on span "Punteos" at bounding box center [443, 218] width 30 height 17
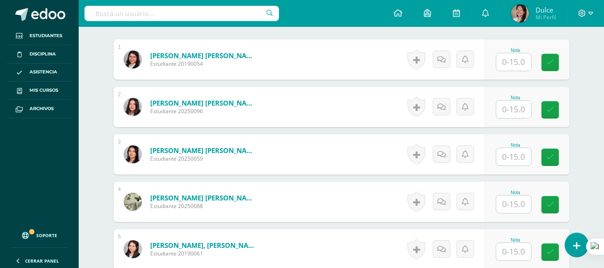
scroll to position [280, 0]
click at [522, 63] on input "text" at bounding box center [513, 61] width 35 height 17
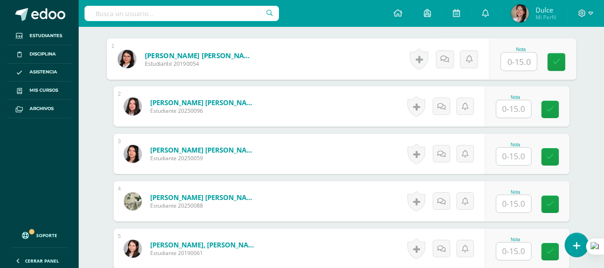
scroll to position [281, 0]
type input "15"
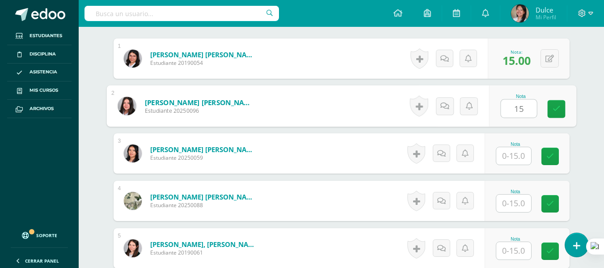
type input "15"
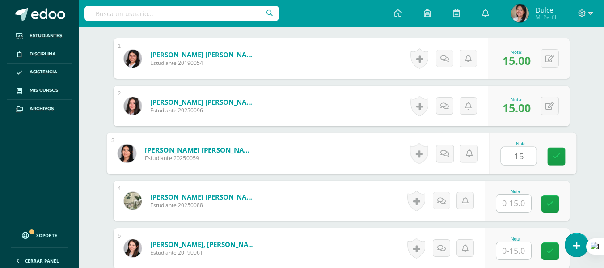
type input "15"
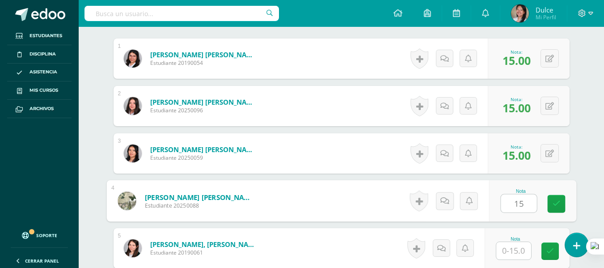
type input "15"
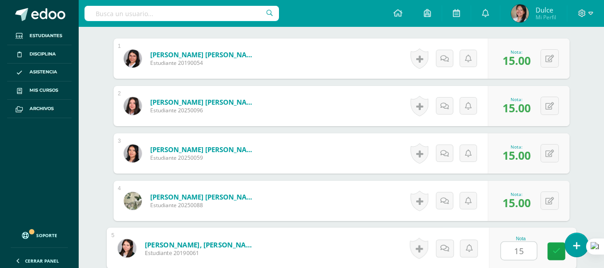
type input "15"
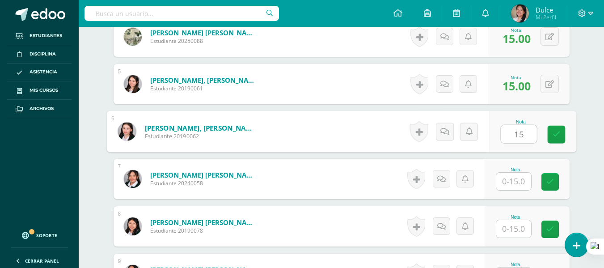
type input "15"
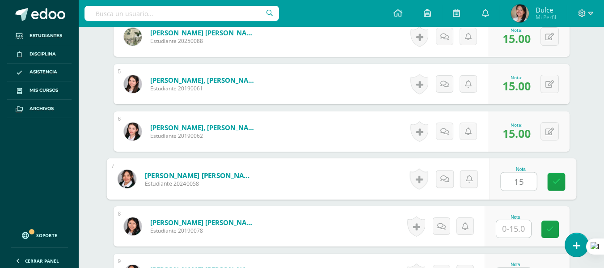
type input "15"
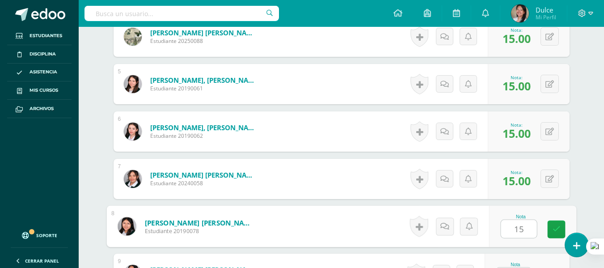
type input "15"
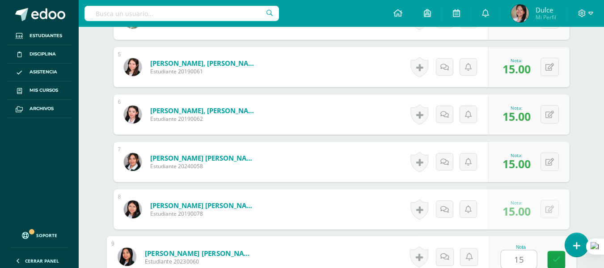
type input "15"
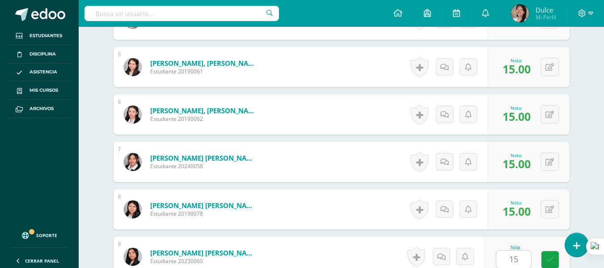
scroll to position [634, 0]
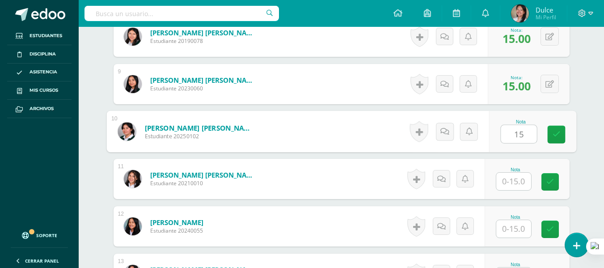
type input "15"
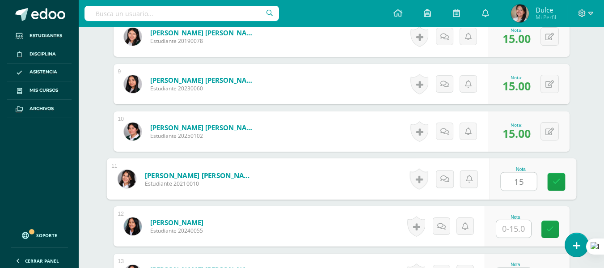
type input "15"
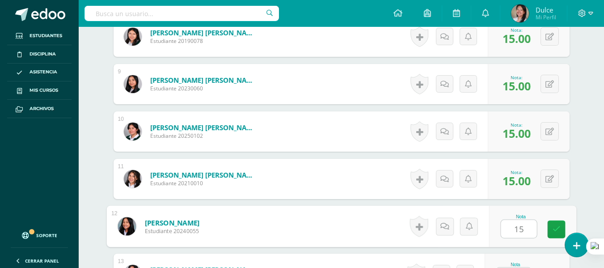
type input "15"
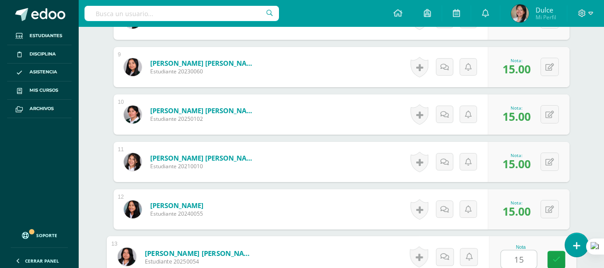
type input "15"
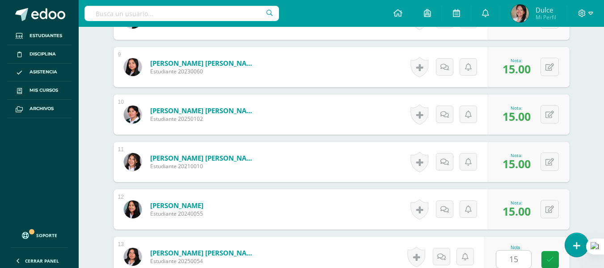
scroll to position [823, 0]
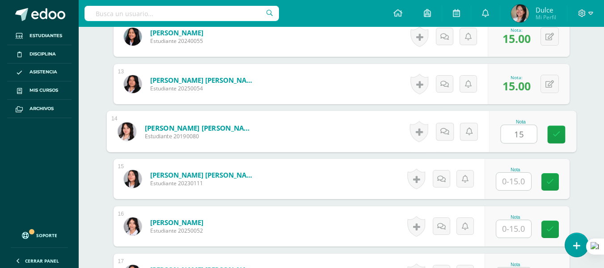
type input "15"
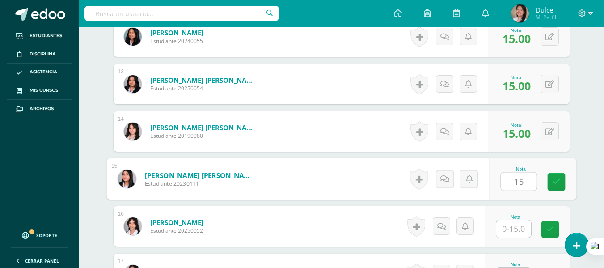
type input "15"
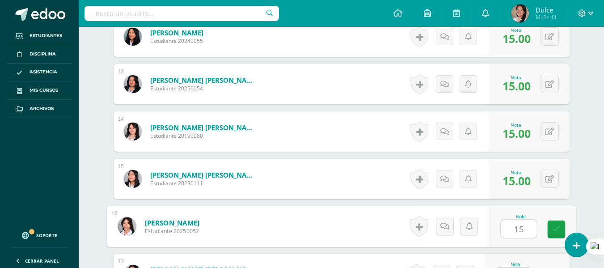
type input "15"
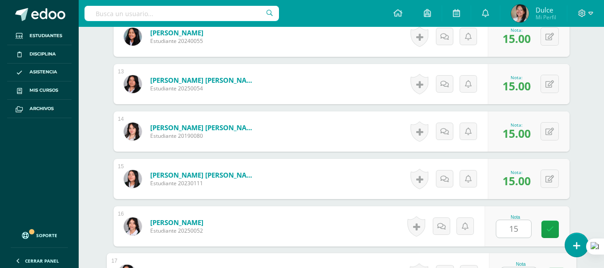
scroll to position [840, 0]
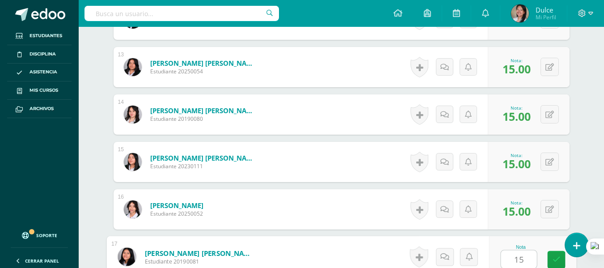
type input "15"
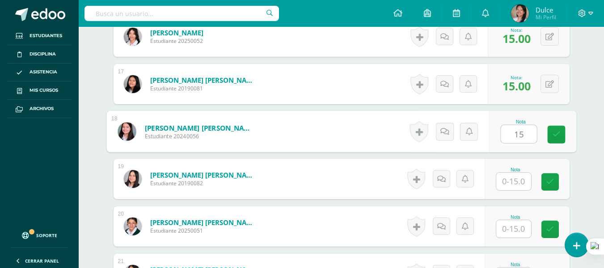
type input "15"
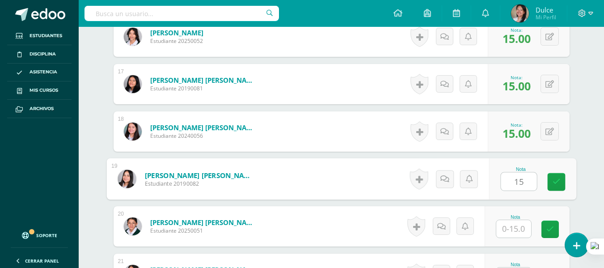
type input "15"
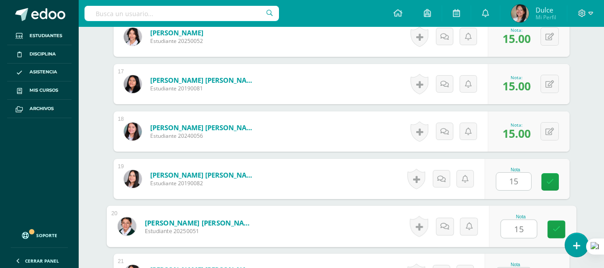
type input "15"
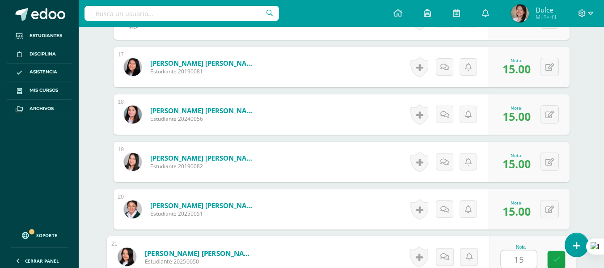
type input "15"
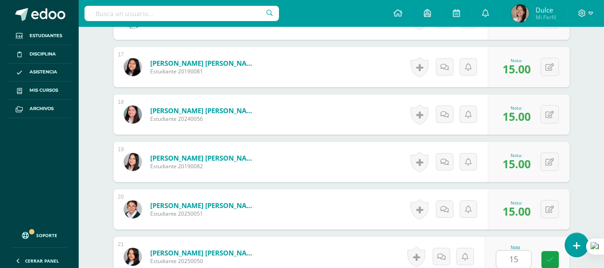
scroll to position [1202, 0]
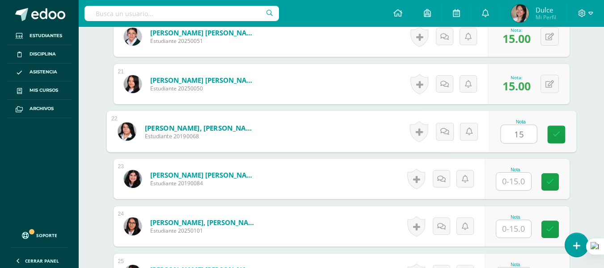
type input "15"
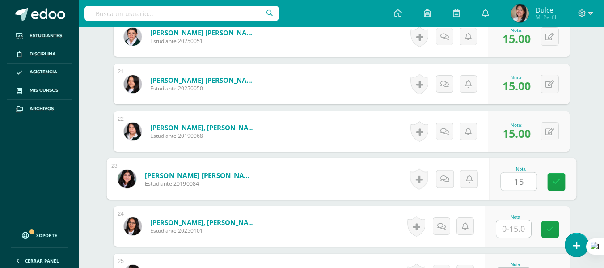
type input "15"
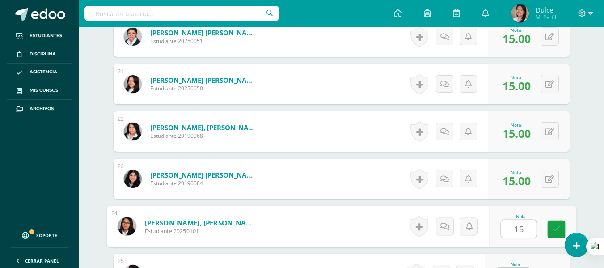
type input "15"
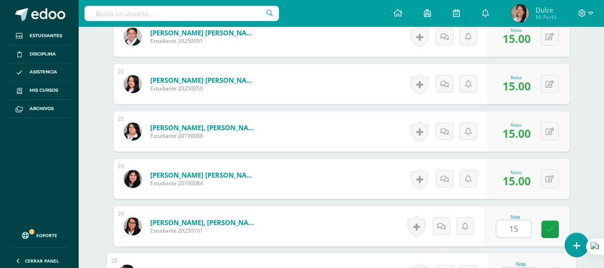
scroll to position [1219, 0]
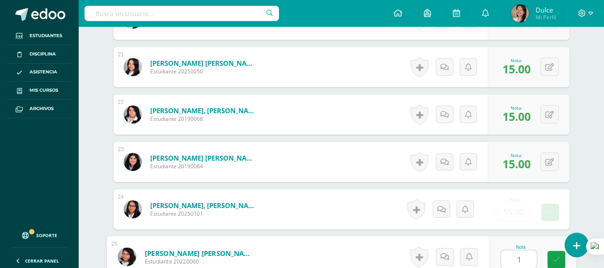
type input "15"
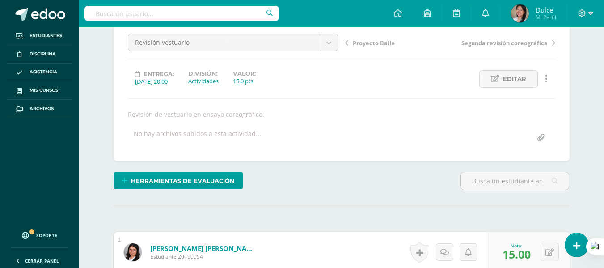
scroll to position [0, 0]
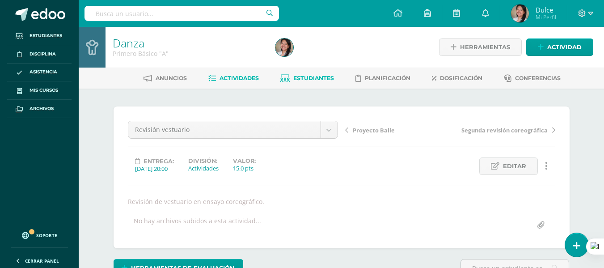
click at [314, 79] on span "Estudiantes" at bounding box center [313, 78] width 41 height 7
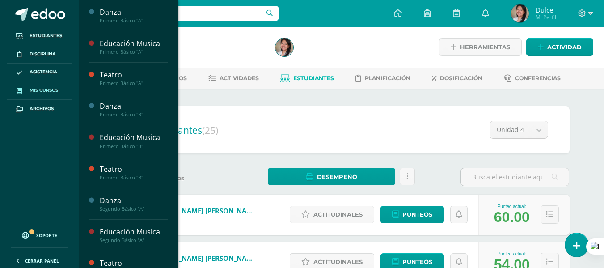
click at [52, 88] on span "Mis cursos" at bounding box center [43, 90] width 29 height 7
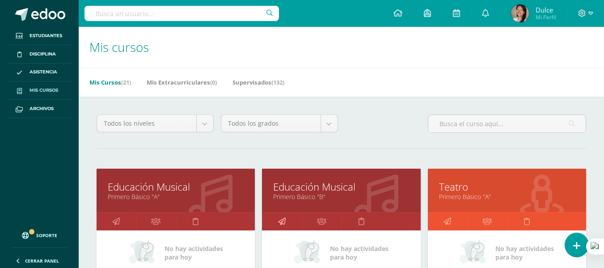
click at [289, 223] on link at bounding box center [282, 221] width 40 height 18
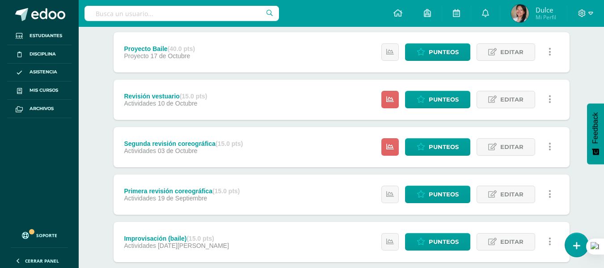
scroll to position [134, 0]
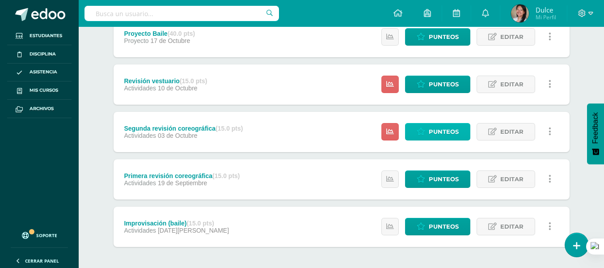
click at [433, 124] on span "Punteos" at bounding box center [443, 131] width 30 height 17
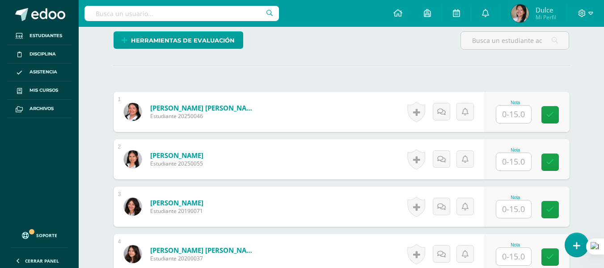
scroll to position [235, 0]
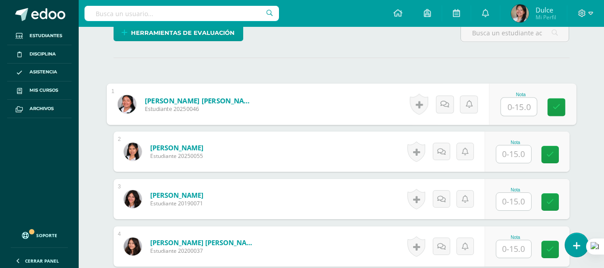
click at [501, 111] on input "text" at bounding box center [518, 107] width 36 height 18
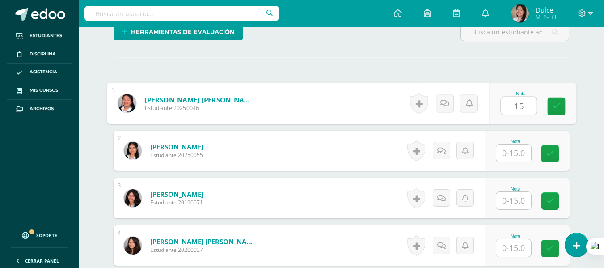
type input "15"
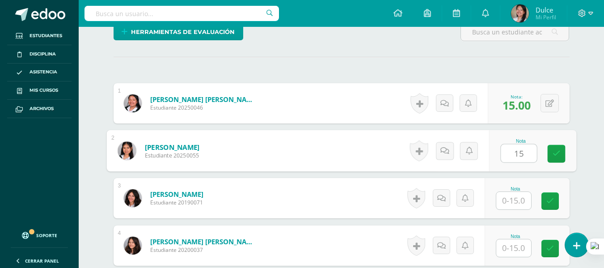
type input "15"
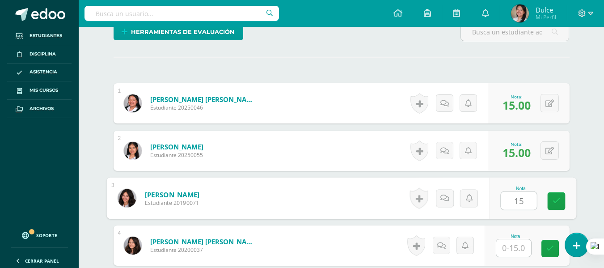
type input "15"
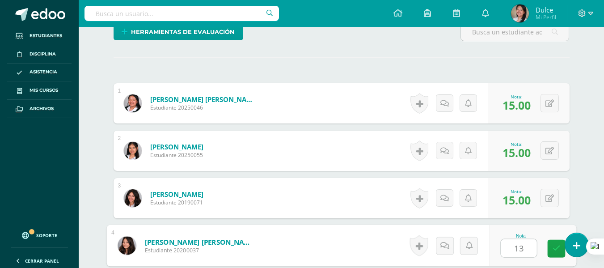
type input "13"
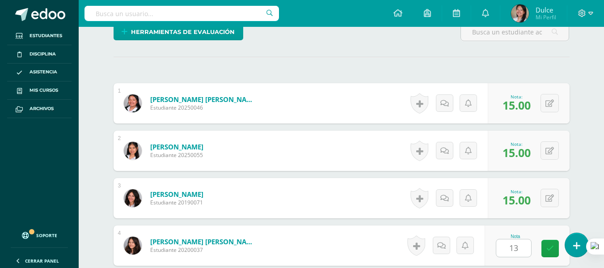
scroll to position [397, 0]
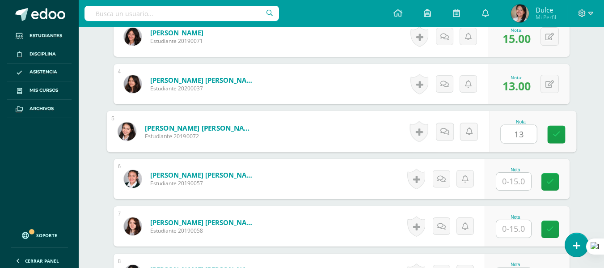
type input "13"
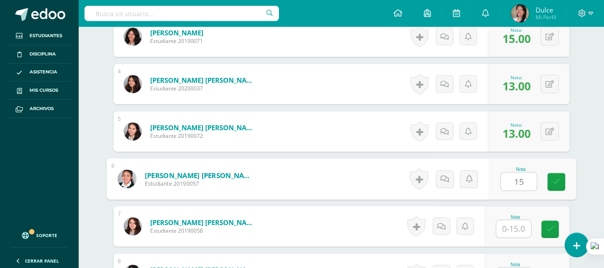
type input "15"
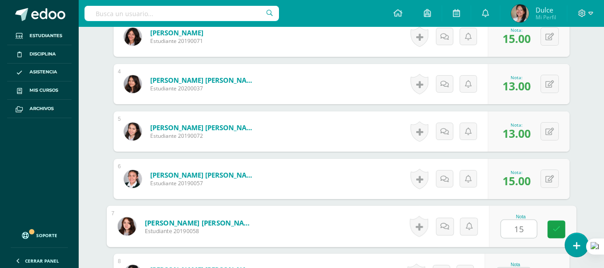
type input "15"
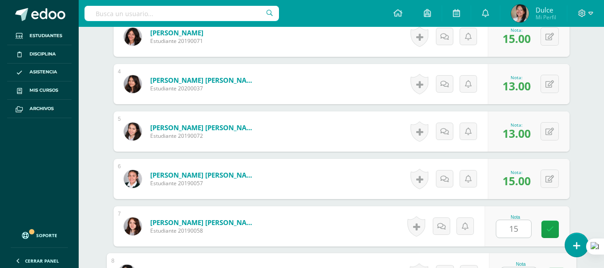
scroll to position [414, 0]
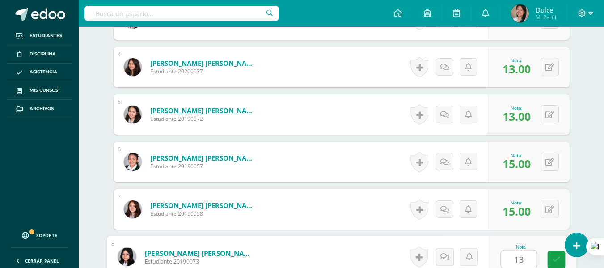
type input "13"
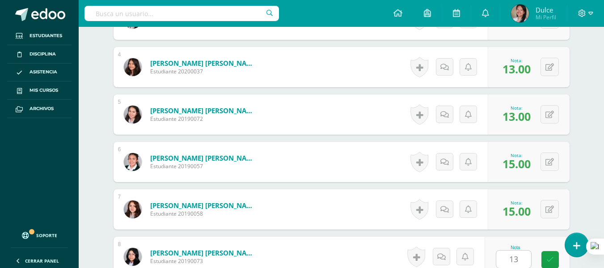
scroll to position [587, 0]
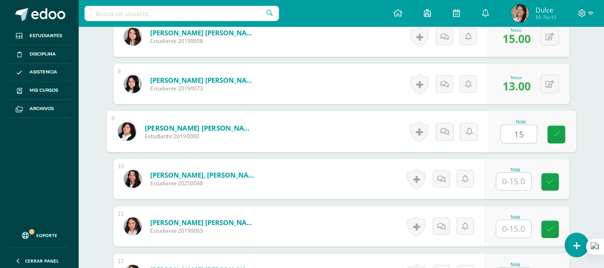
type input "15"
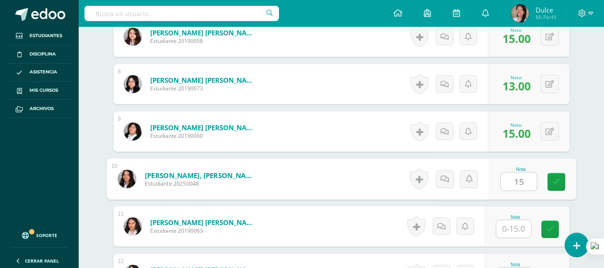
type input "15"
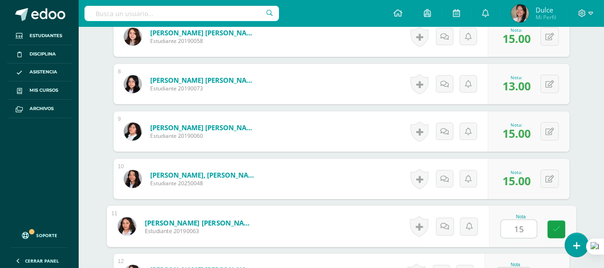
type input "15"
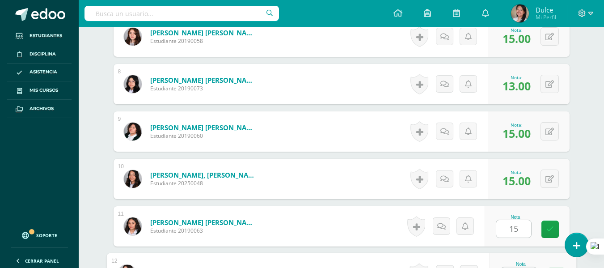
scroll to position [604, 0]
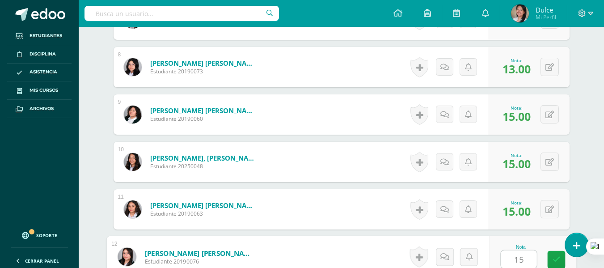
type input "15"
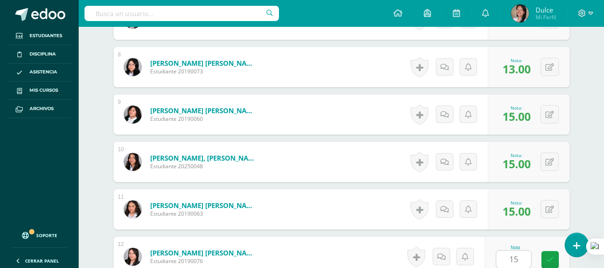
scroll to position [776, 0]
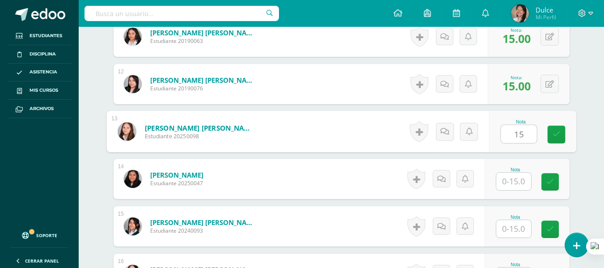
type input "15"
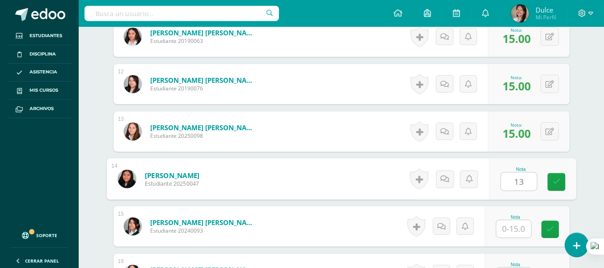
type input "13"
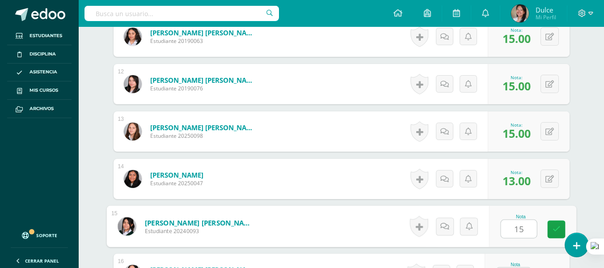
type input "15"
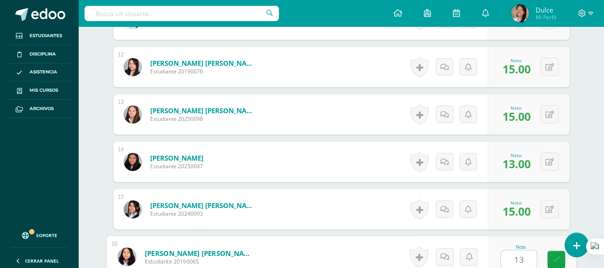
type input "13"
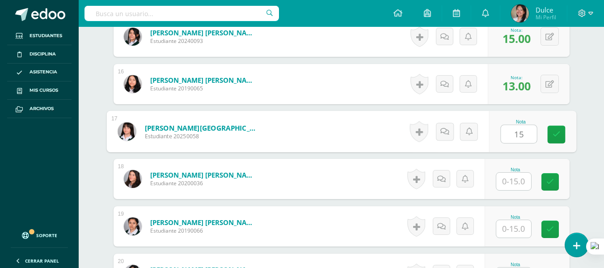
type input "15"
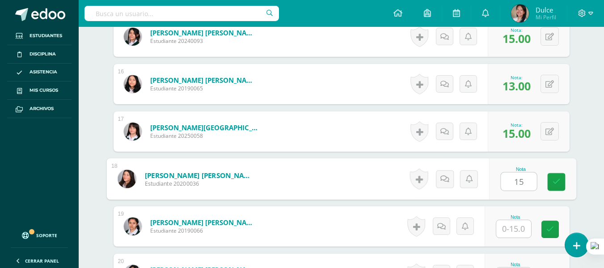
type input "15"
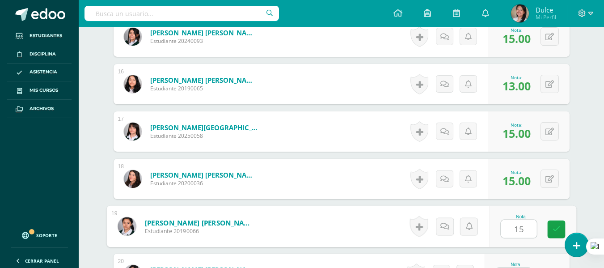
type input "15"
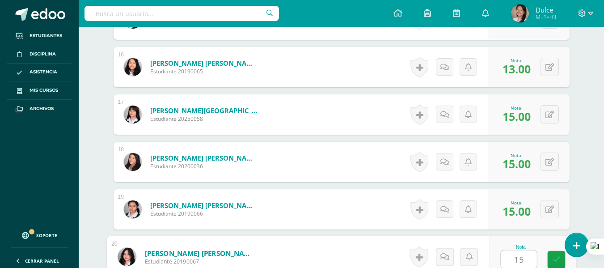
type input "15"
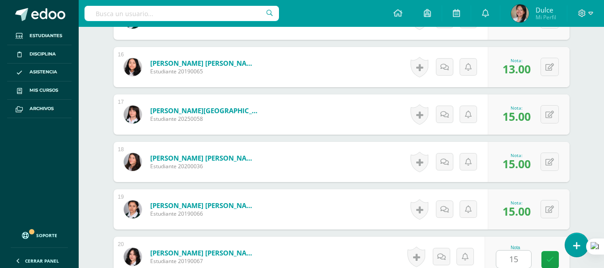
scroll to position [1155, 0]
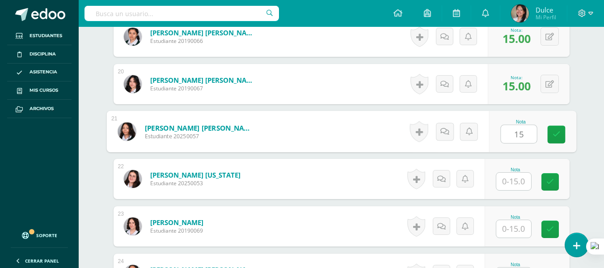
type input "15"
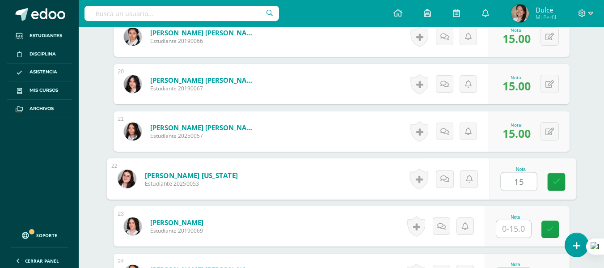
type input "15"
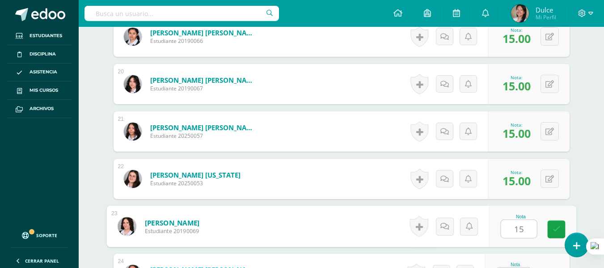
type input "15"
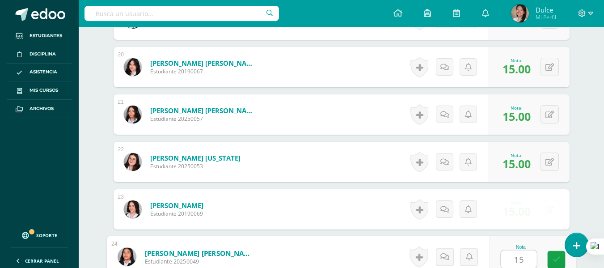
type input "15"
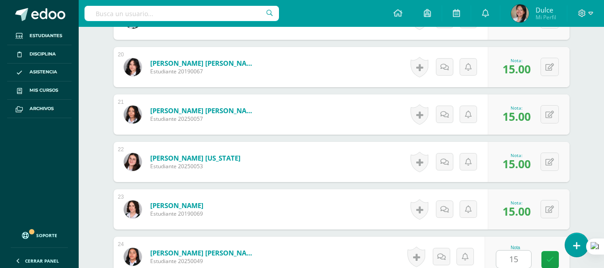
scroll to position [1344, 0]
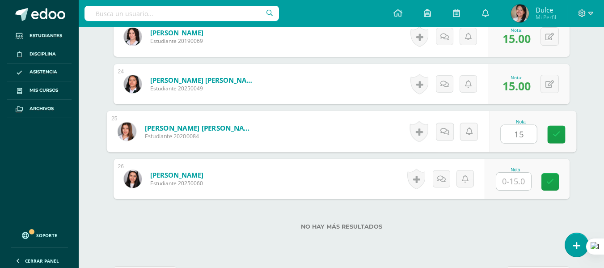
type input "15"
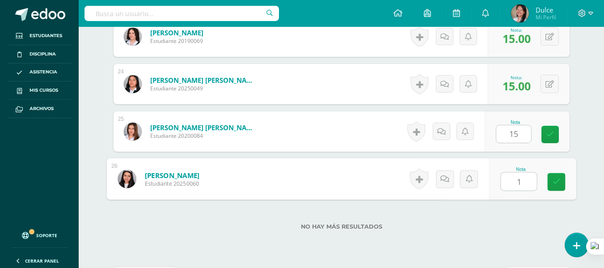
type input "15"
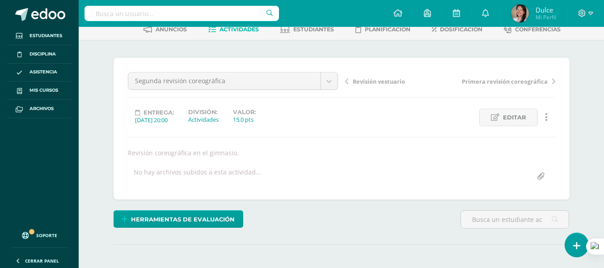
scroll to position [0, 0]
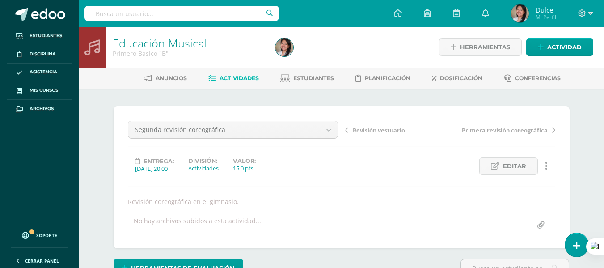
click at [232, 75] on span "Actividades" at bounding box center [238, 78] width 39 height 7
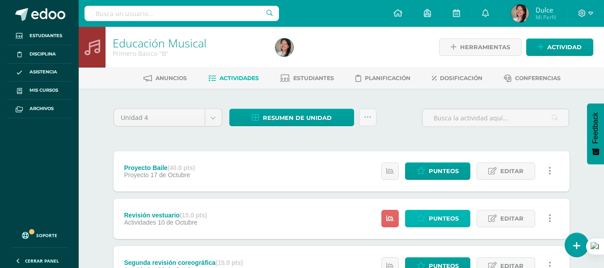
click at [462, 219] on link "Punteos" at bounding box center [437, 218] width 65 height 17
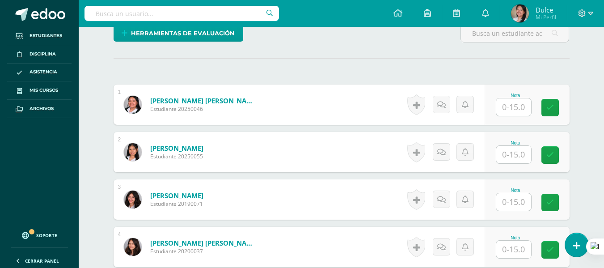
scroll to position [235, 0]
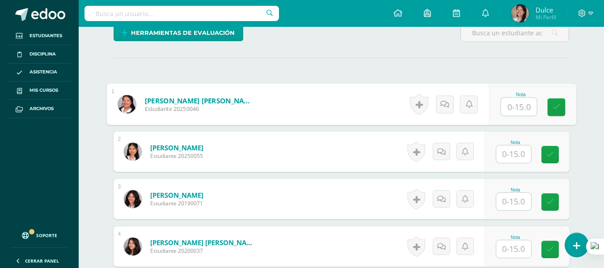
click at [510, 113] on input "text" at bounding box center [518, 107] width 36 height 18
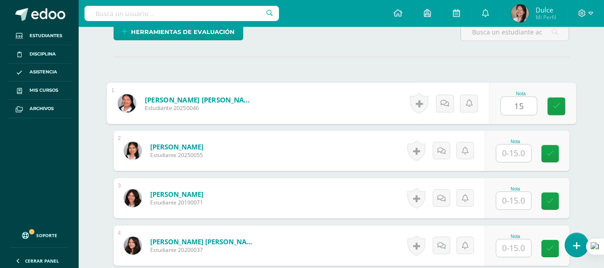
type input "15"
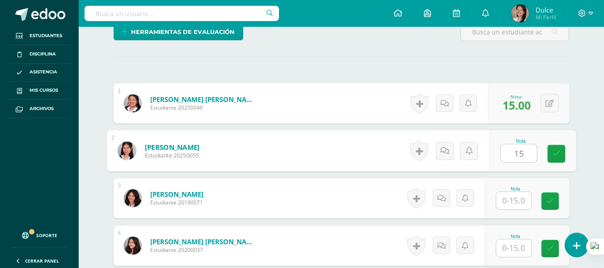
type input "15"
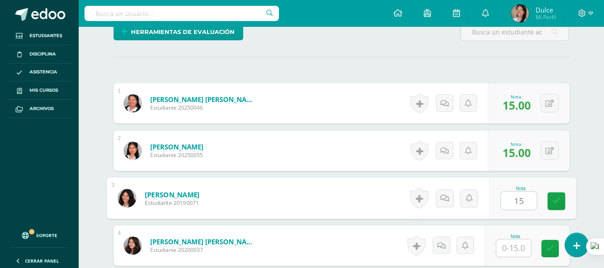
type input "15"
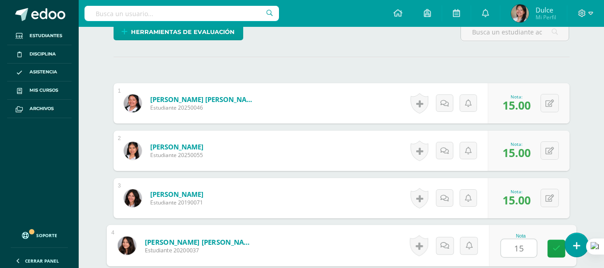
type input "15"
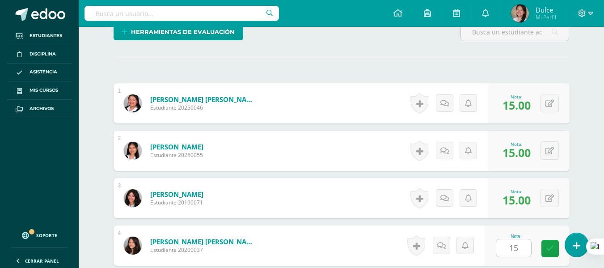
scroll to position [397, 0]
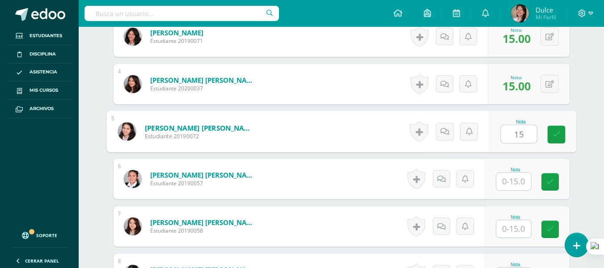
type input "15"
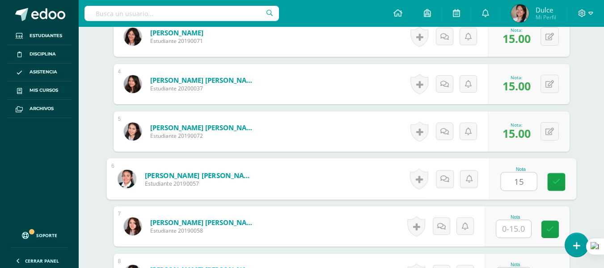
type input "15"
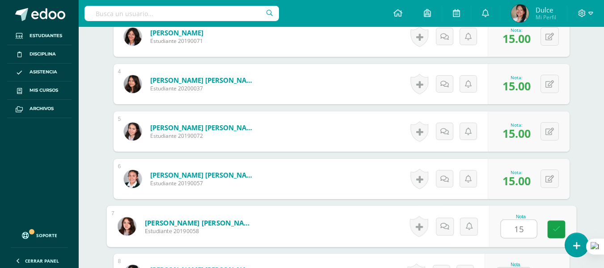
type input "15"
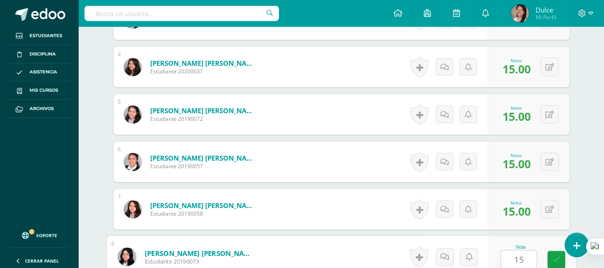
type input "15"
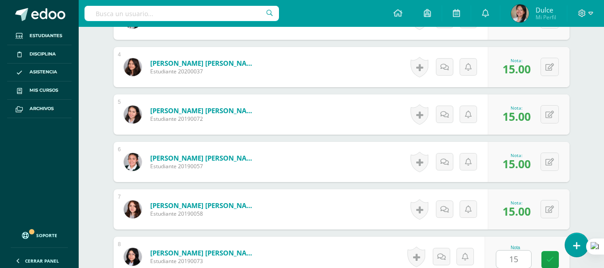
scroll to position [587, 0]
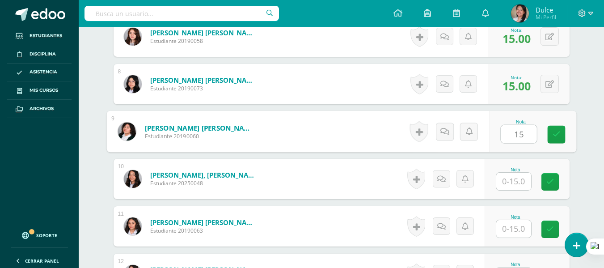
type input "15"
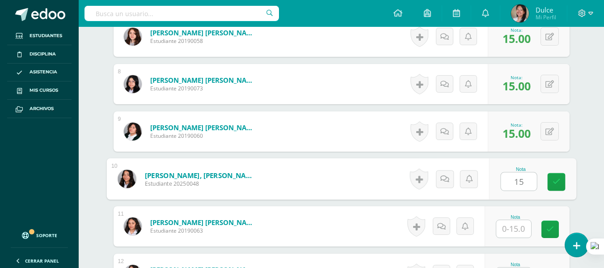
type input "15"
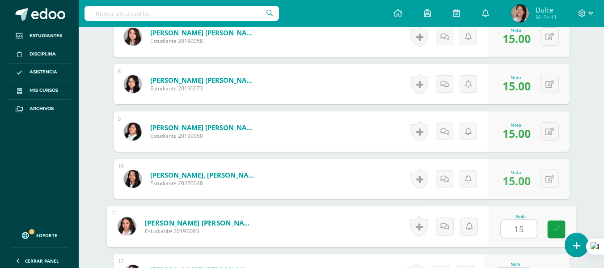
type input "15"
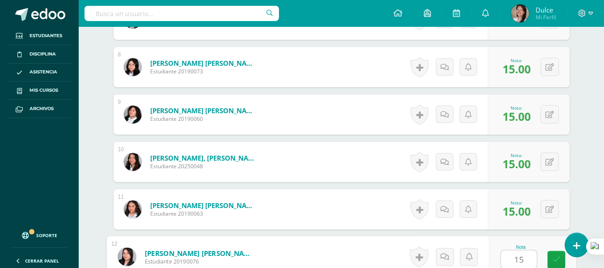
type input "15"
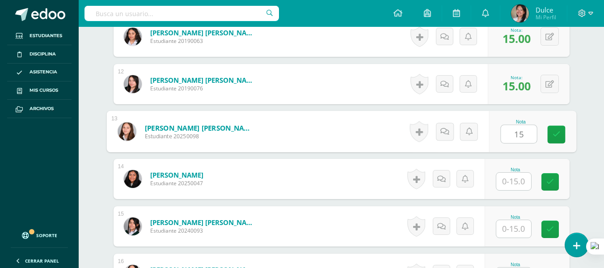
type input "15"
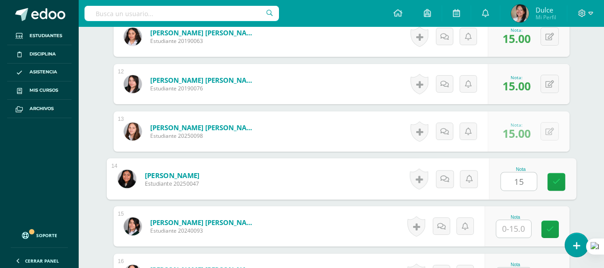
type input "15"
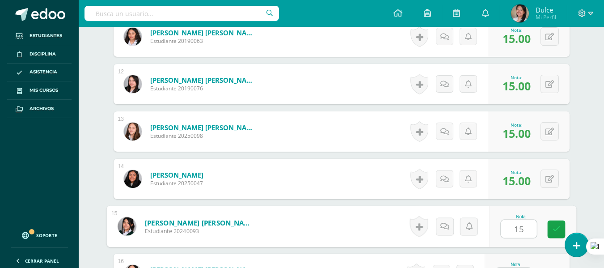
type input "15"
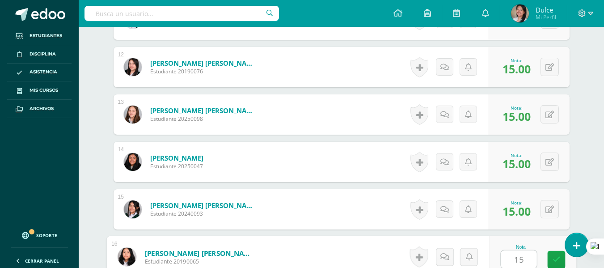
type input "15"
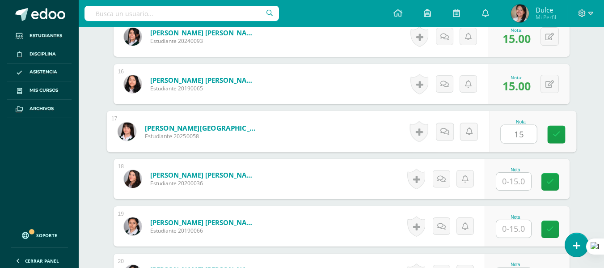
type input "15"
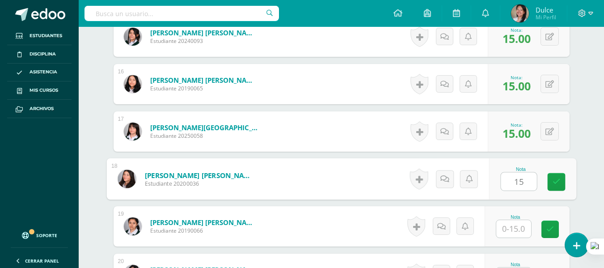
type input "15"
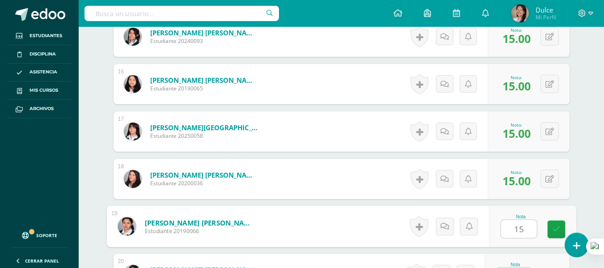
type input "15"
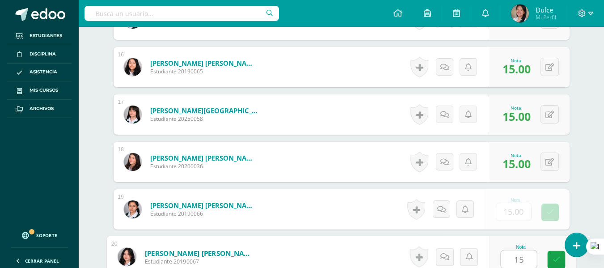
type input "15"
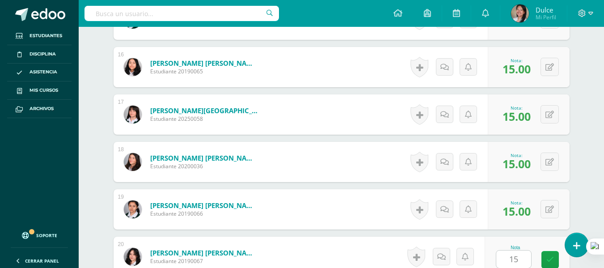
scroll to position [1155, 0]
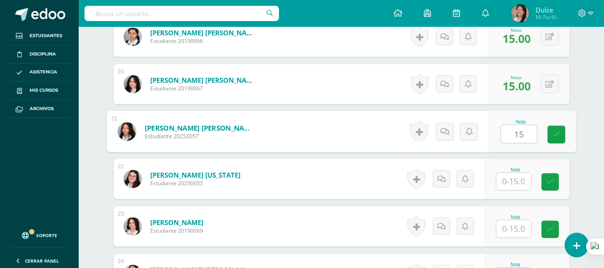
type input "15"
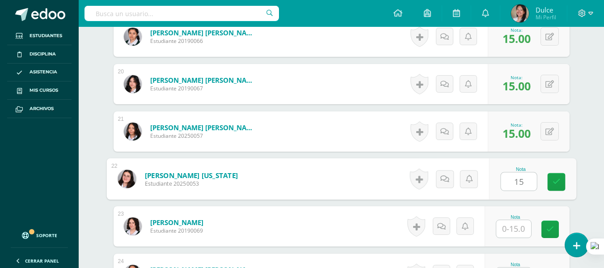
type input "15"
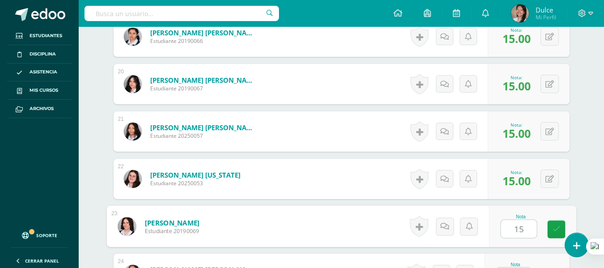
type input "15"
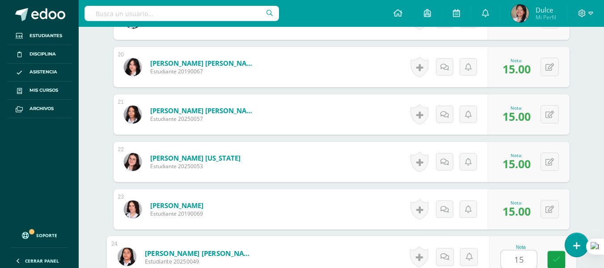
type input "15"
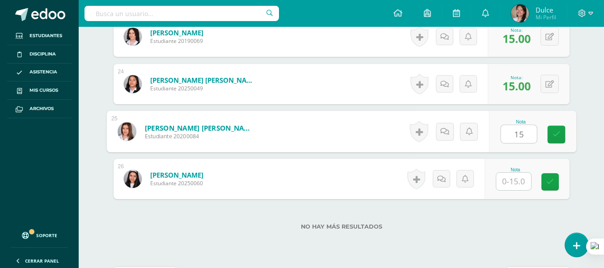
type input "15"
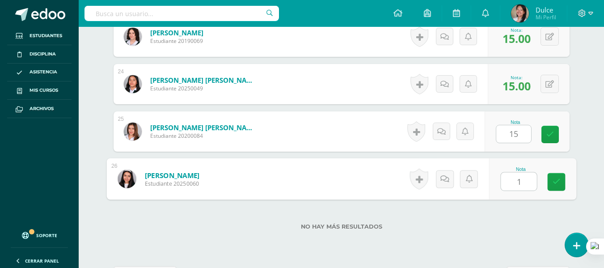
type input "15"
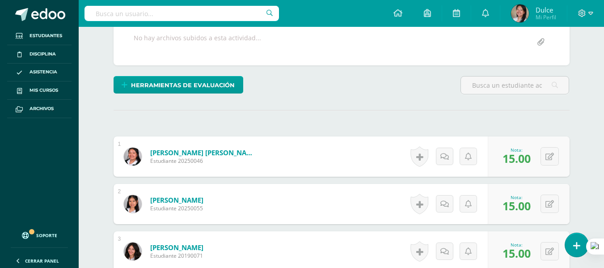
scroll to position [4, 0]
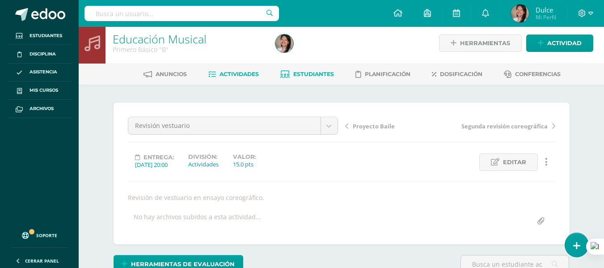
click at [290, 68] on link "Estudiantes" at bounding box center [307, 74] width 54 height 14
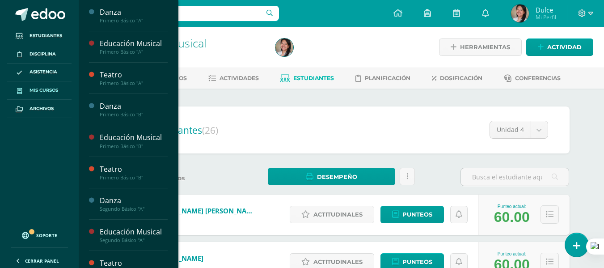
click at [53, 91] on span "Mis cursos" at bounding box center [43, 90] width 29 height 7
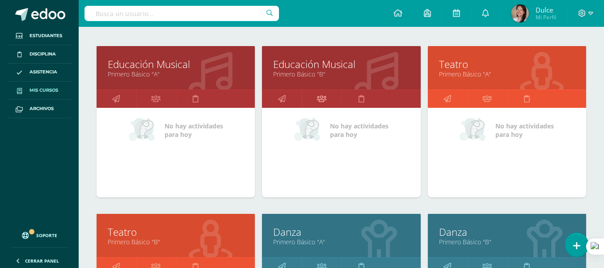
scroll to position [223, 0]
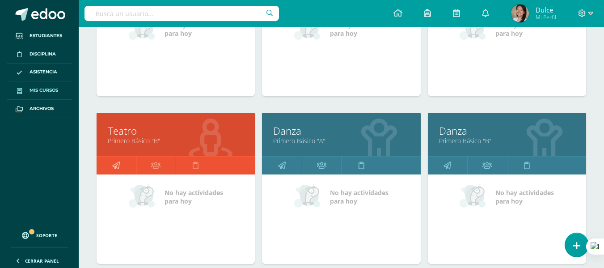
click at [126, 168] on link at bounding box center [116, 165] width 40 height 18
